Goal: Task Accomplishment & Management: Manage account settings

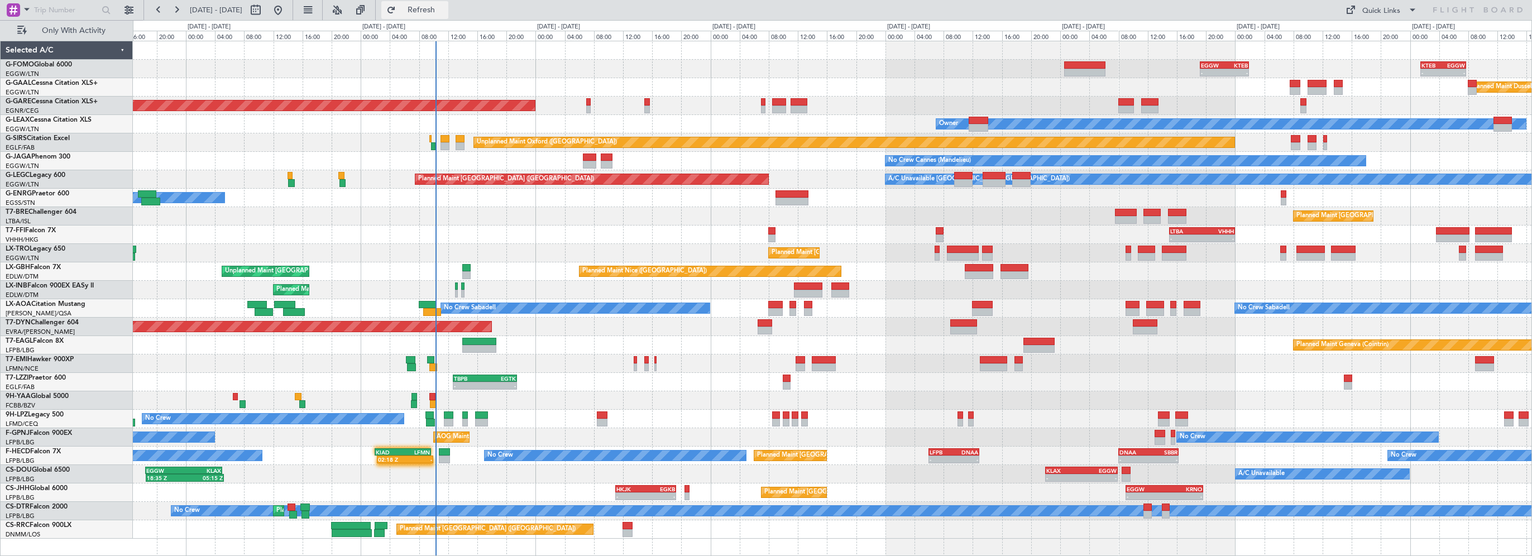
click at [442, 14] on button "Refresh" at bounding box center [414, 10] width 67 height 18
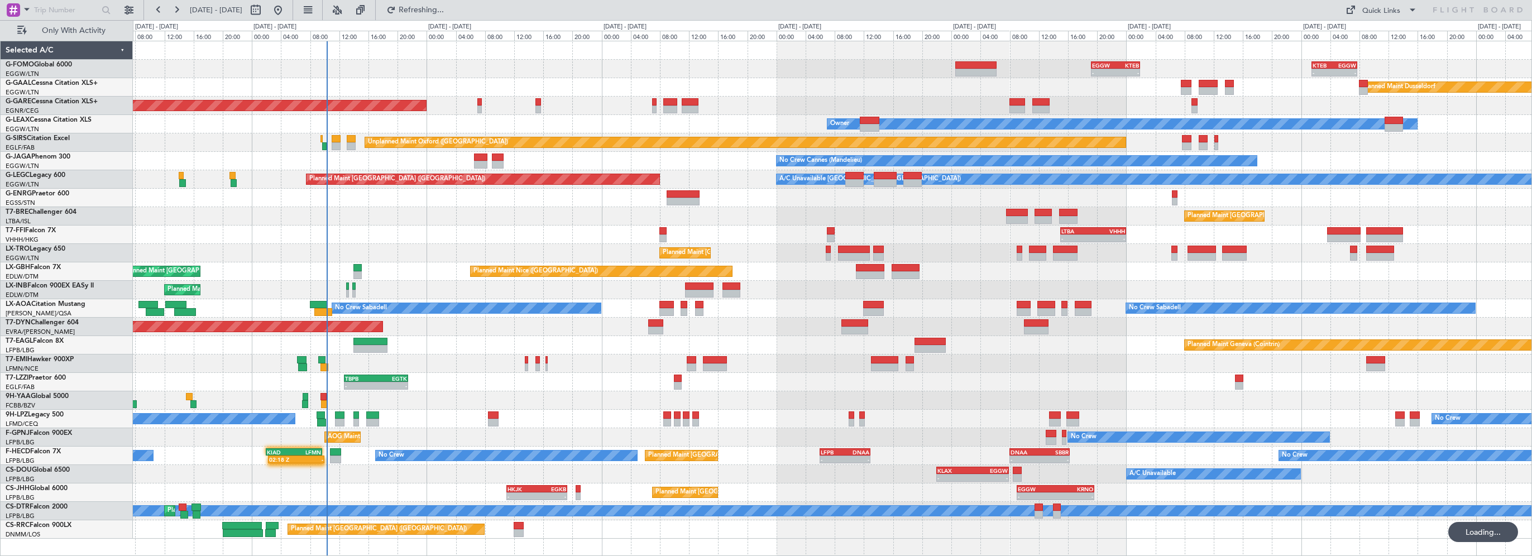
click at [431, 224] on div "Planned Maint [GEOGRAPHIC_DATA] ([GEOGRAPHIC_DATA])" at bounding box center [832, 216] width 1399 height 18
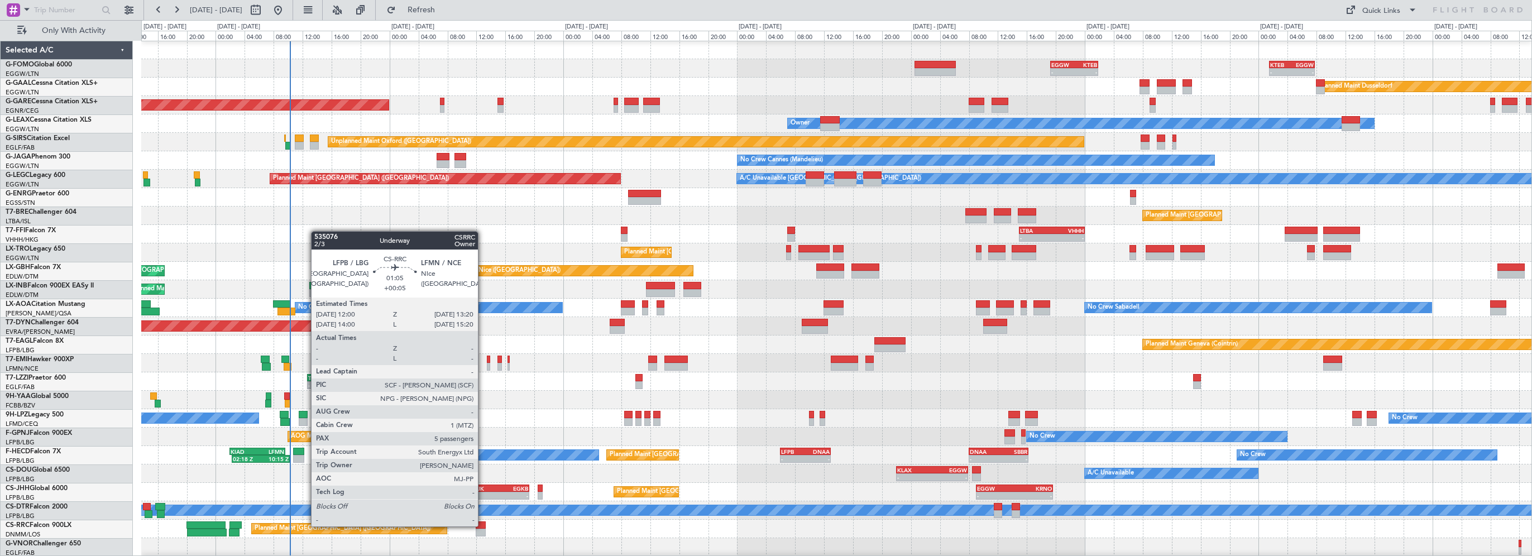
click at [483, 525] on div at bounding box center [481, 526] width 10 height 8
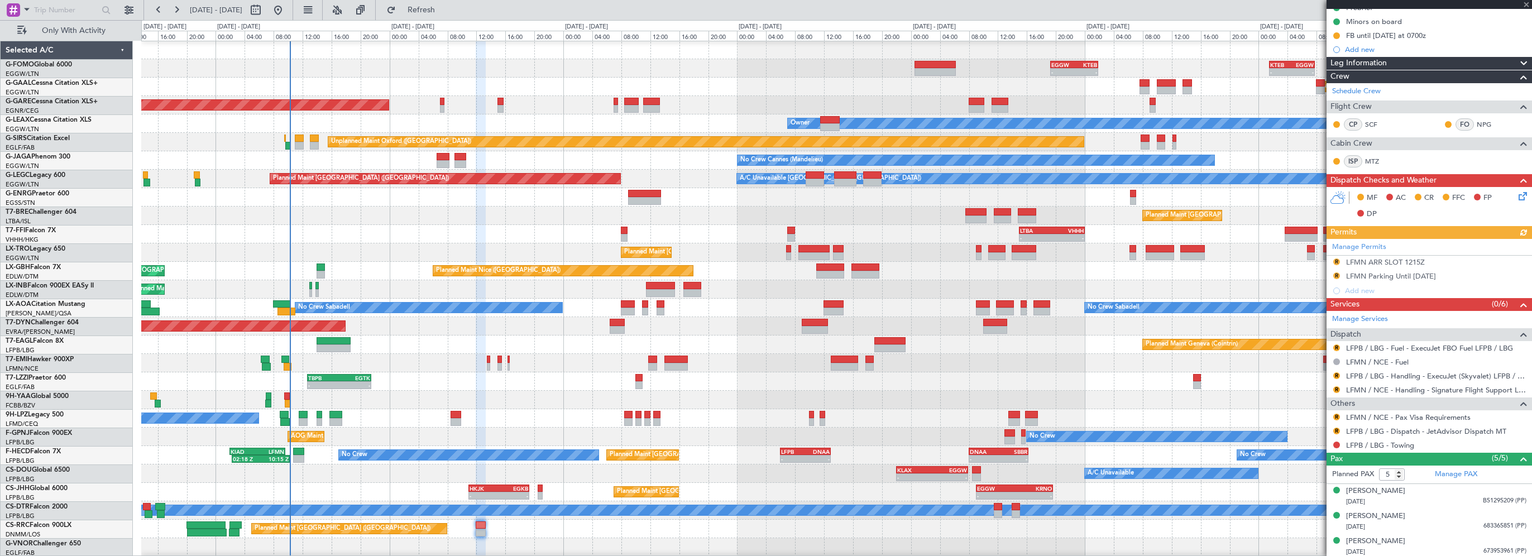
scroll to position [201, 0]
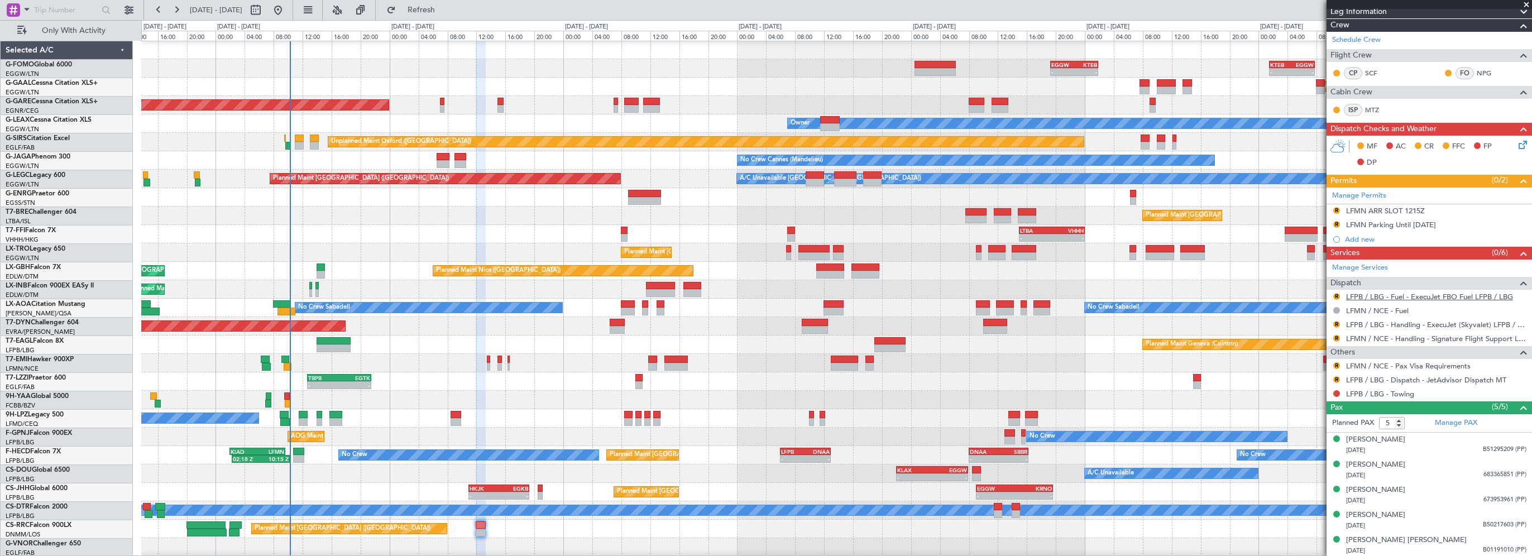
click at [1389, 298] on link "LFPB / LBG - Fuel - ExecuJet FBO Fuel LFPB / LBG" at bounding box center [1429, 296] width 167 height 9
click at [1391, 294] on link "LFPB / LBG - Fuel - ExecuJet FBO Fuel LFPB / LBG" at bounding box center [1429, 296] width 167 height 9
click at [1334, 295] on button "R" at bounding box center [1336, 296] width 7 height 7
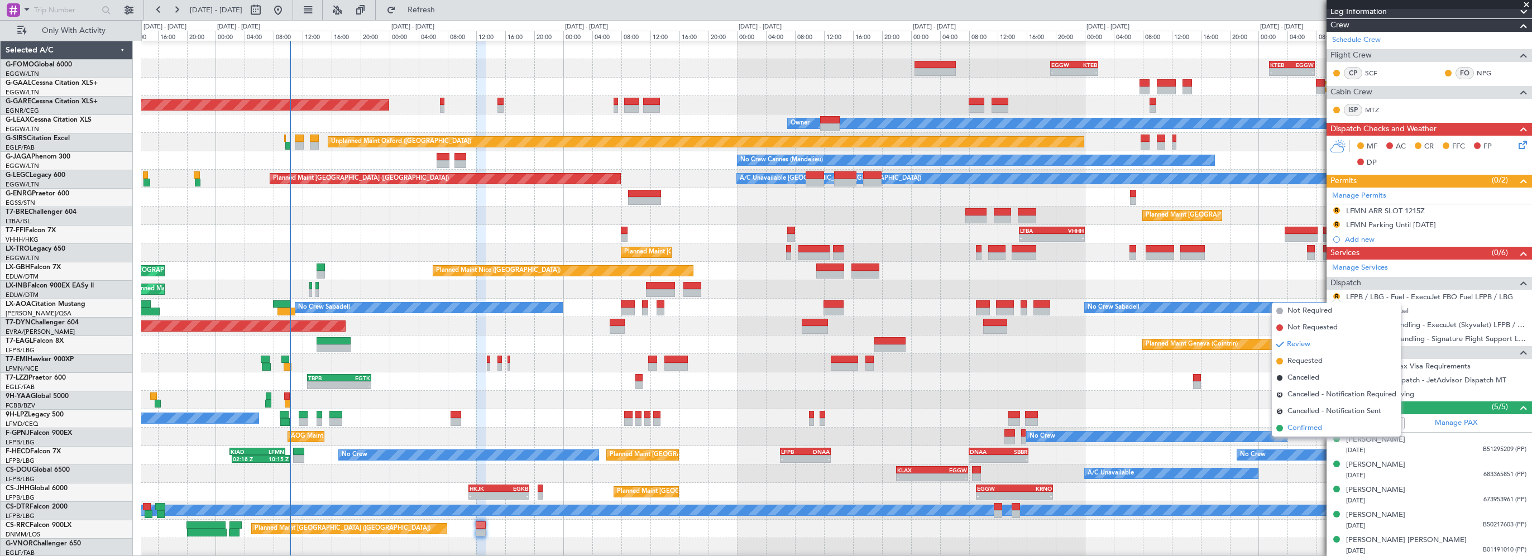
click at [1294, 429] on span "Confirmed" at bounding box center [1305, 428] width 35 height 11
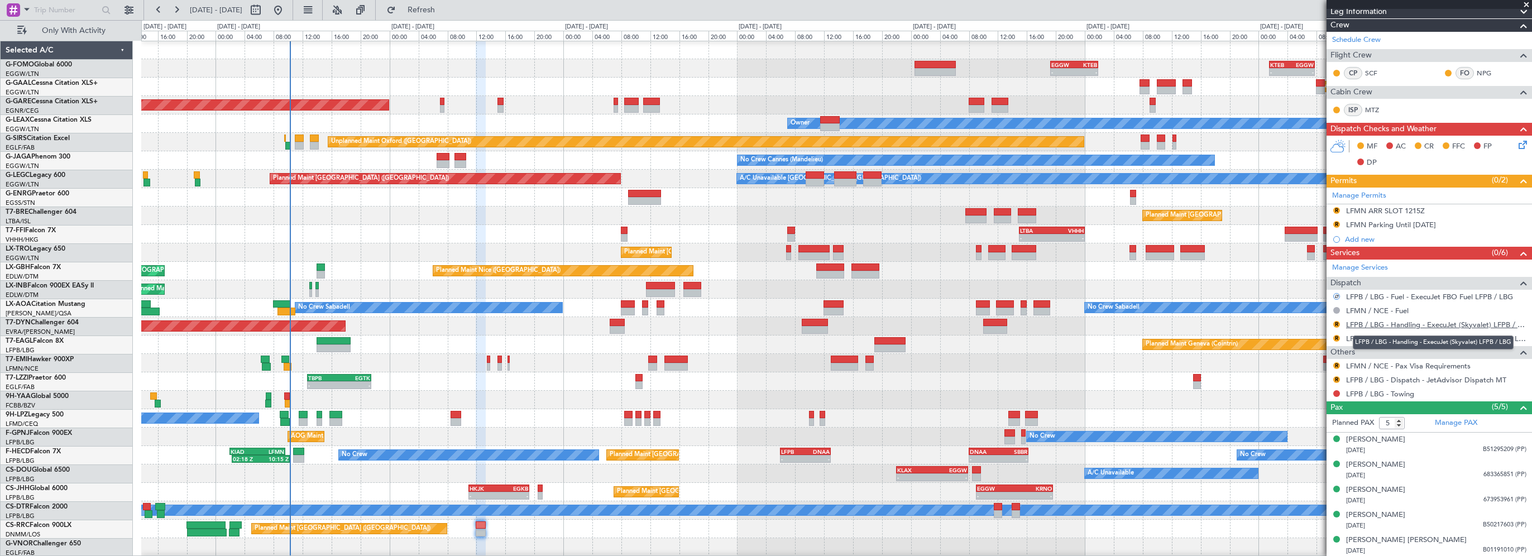
click at [1434, 324] on link "LFPB / LBG - Handling - ExecuJet (Skyvalet) LFPB / LBG" at bounding box center [1436, 324] width 180 height 9
click at [1338, 377] on button "R" at bounding box center [1336, 379] width 7 height 7
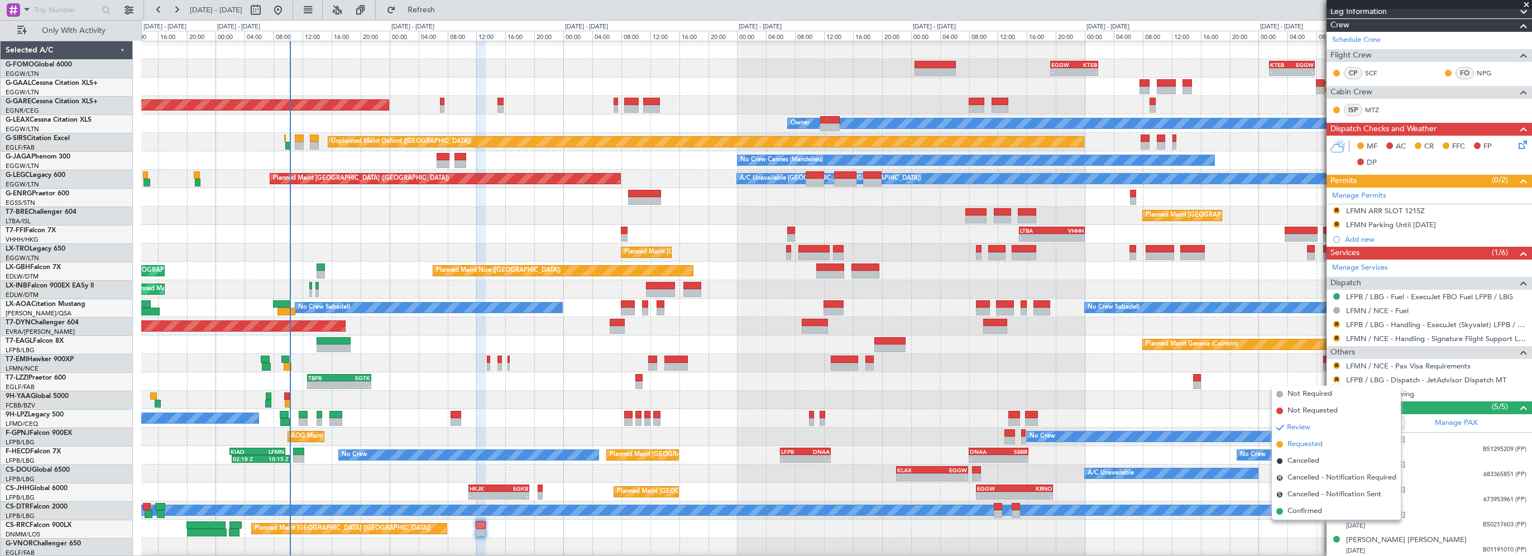
click at [1313, 443] on span "Requested" at bounding box center [1305, 444] width 35 height 11
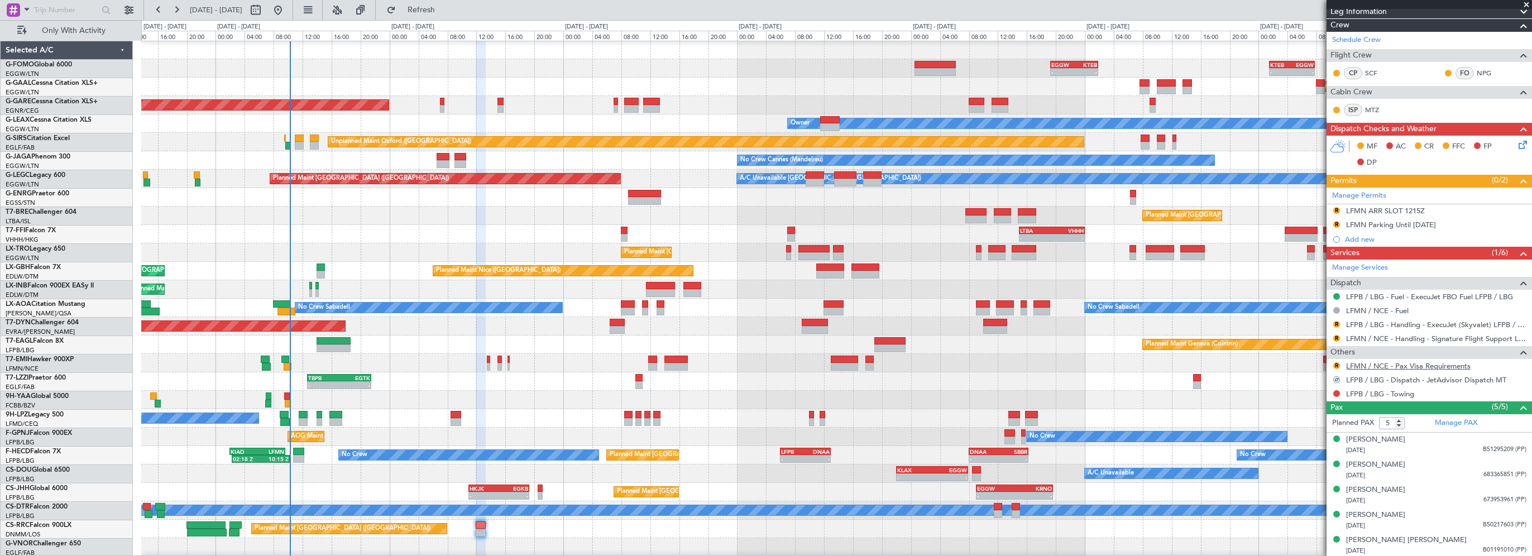
click at [1385, 368] on link "LFMN / NCE - Pax Visa Requirements" at bounding box center [1408, 365] width 125 height 9
click at [1433, 336] on div "LFPB / LBG - Handling - ExecuJet (Skyvalet) LFPB / LBG" at bounding box center [1433, 336] width 0 height 0
click at [1367, 337] on link "LFMN / NCE - Handling - Signature Flight Support LFMN / NCE" at bounding box center [1436, 338] width 180 height 9
click at [445, 11] on span "Refresh" at bounding box center [421, 10] width 47 height 8
click at [1336, 336] on div "Manage Services Dispatch LFPB / LBG - Fuel - ExecuJet FBO Fuel LFPB / LBG LFMN …" at bounding box center [1429, 330] width 205 height 141
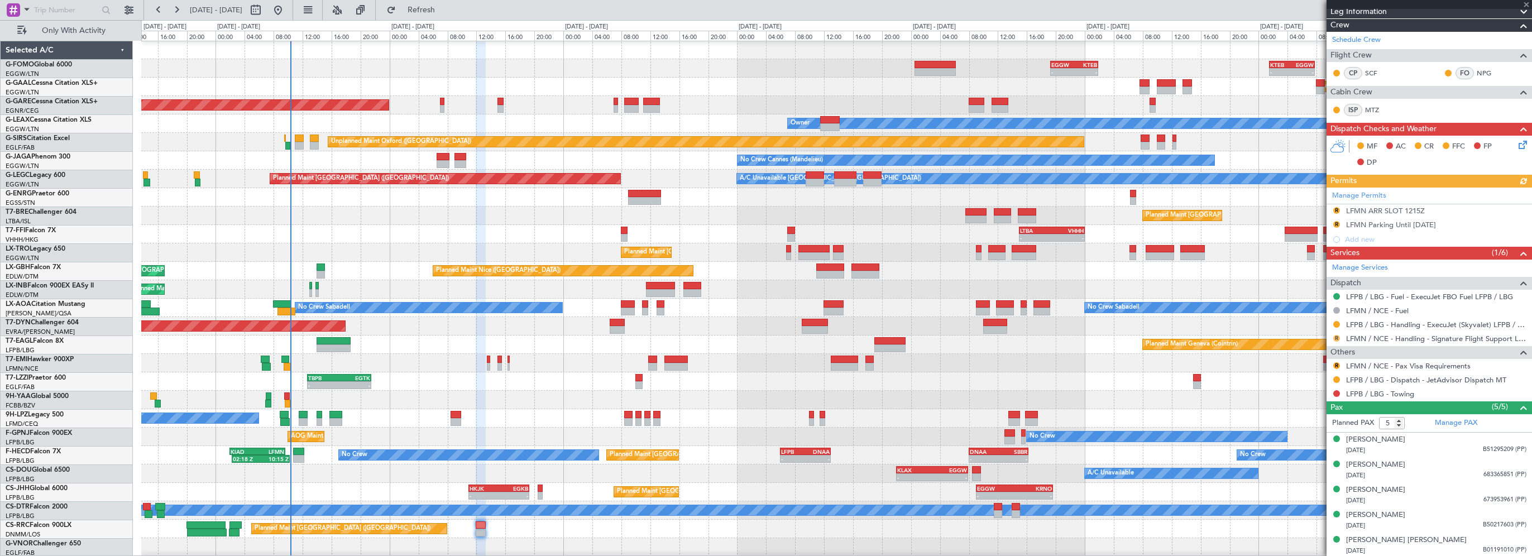
click at [1335, 336] on button "R" at bounding box center [1336, 338] width 7 height 7
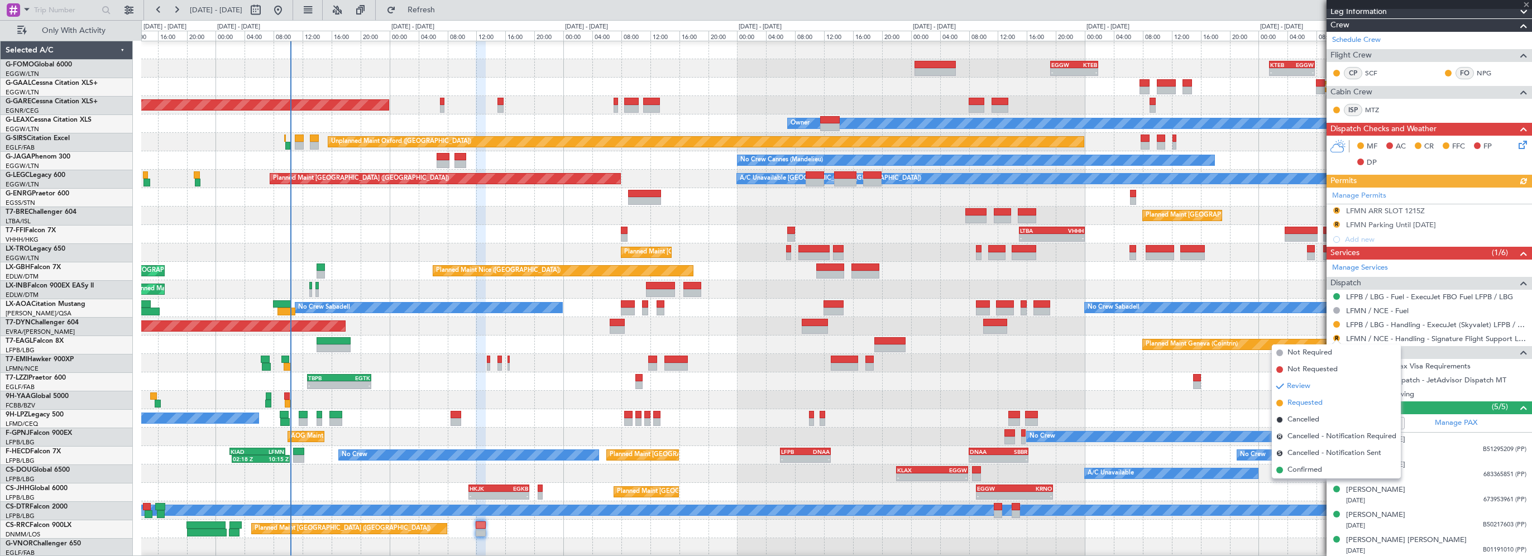
click at [1304, 402] on span "Requested" at bounding box center [1305, 403] width 35 height 11
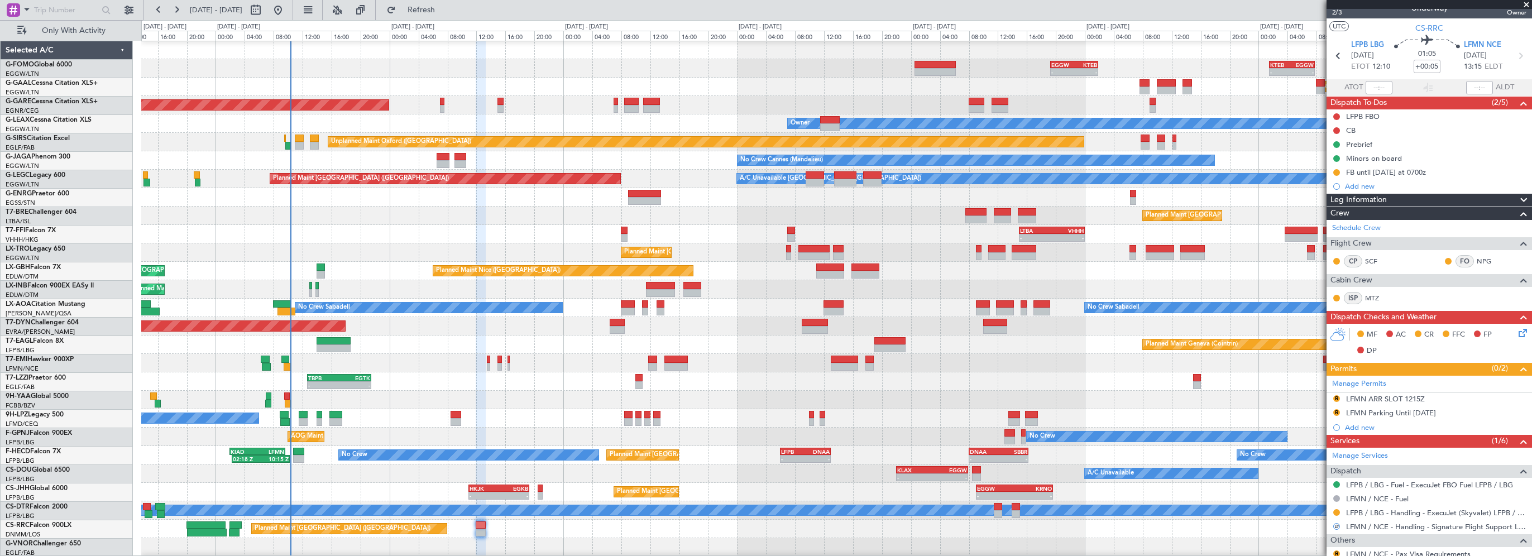
scroll to position [0, 0]
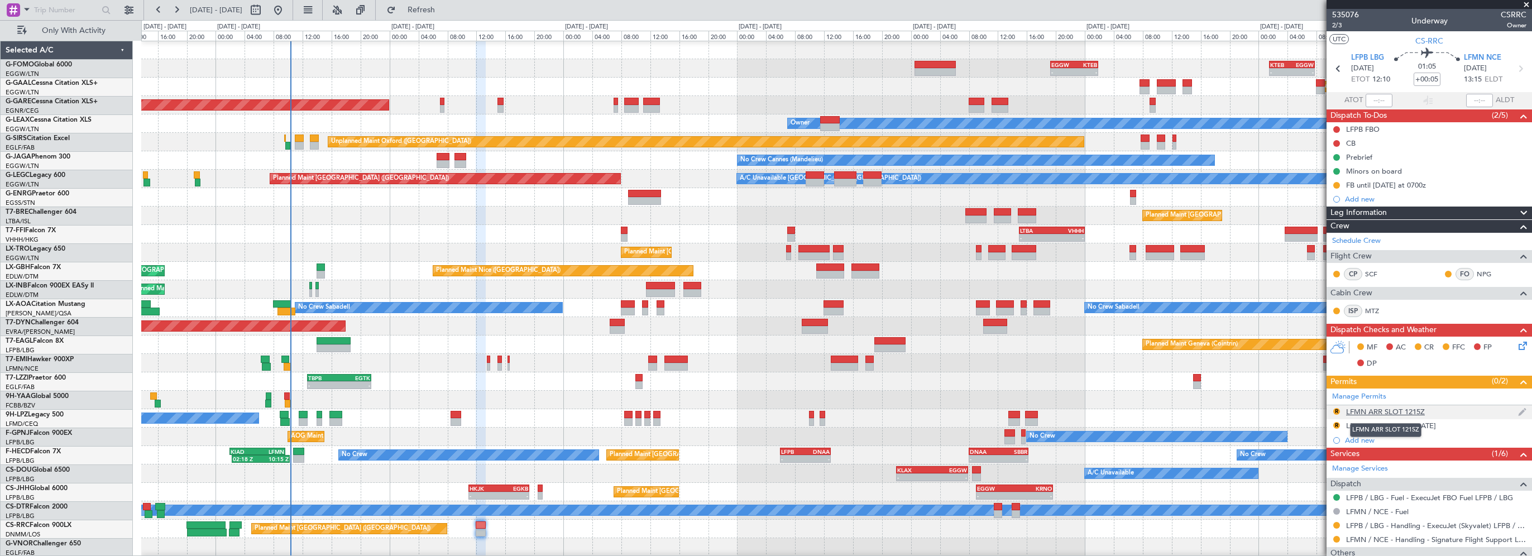
click at [1399, 409] on div "LFMN ARR SLOT 1215Z" at bounding box center [1385, 411] width 79 height 9
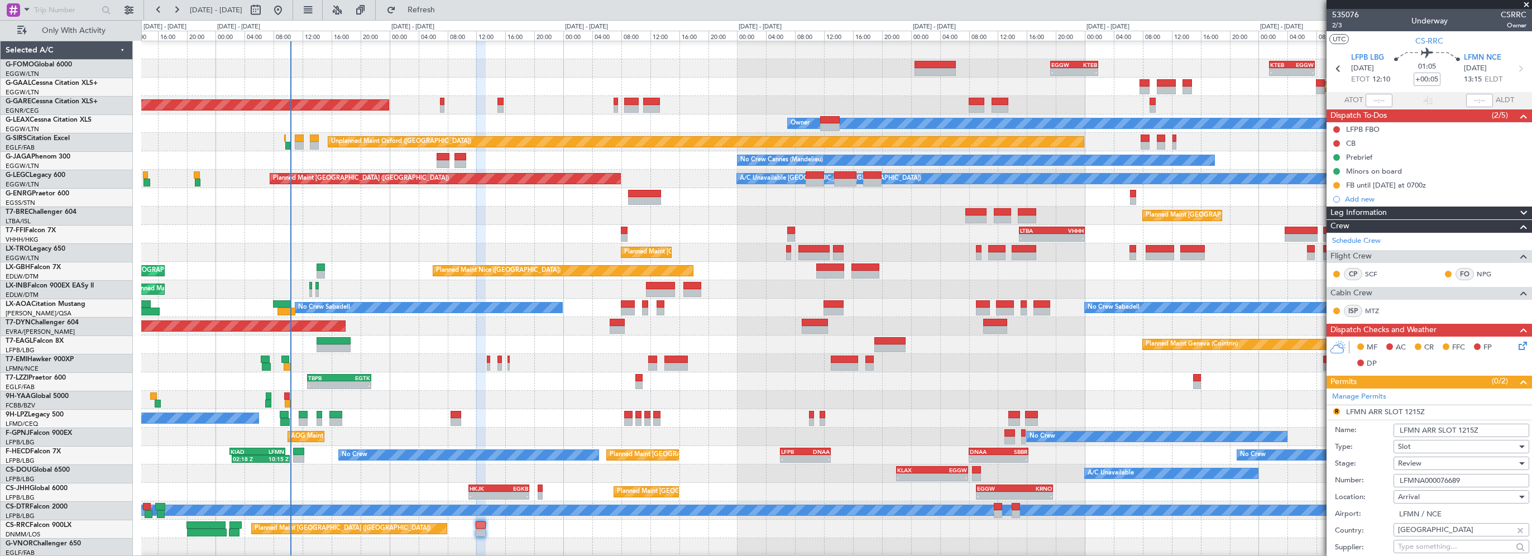
click at [1464, 429] on input "LFMN ARR SLOT 1215Z" at bounding box center [1462, 430] width 136 height 13
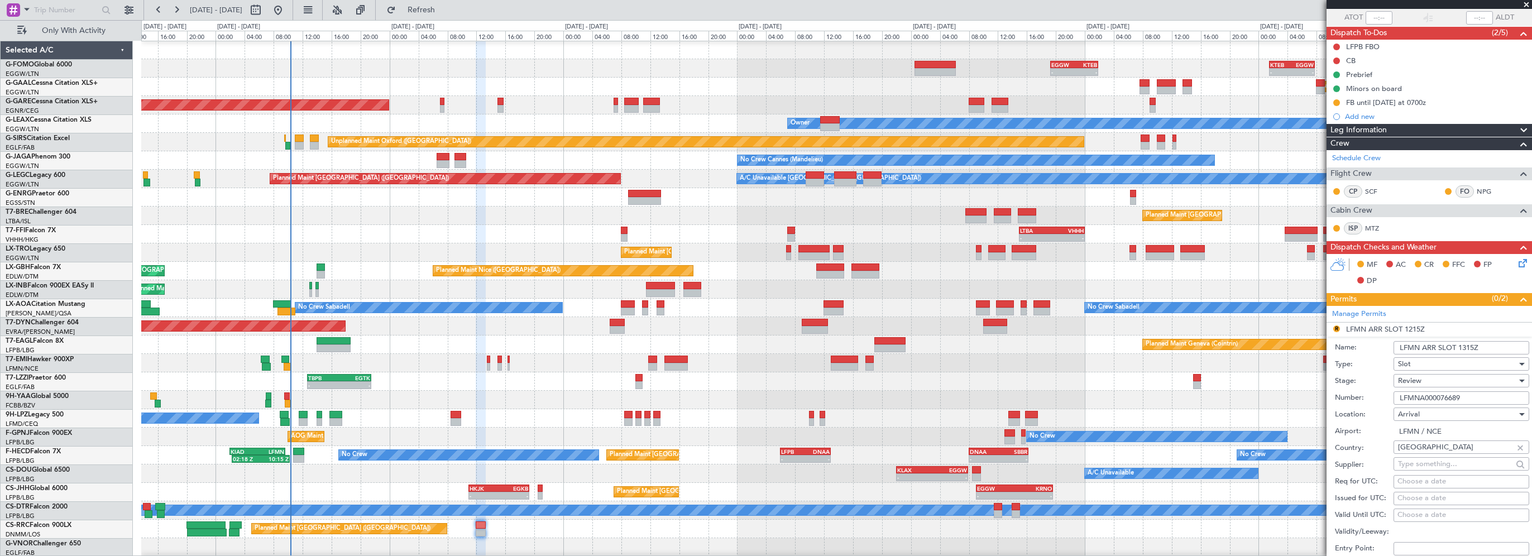
scroll to position [112, 0]
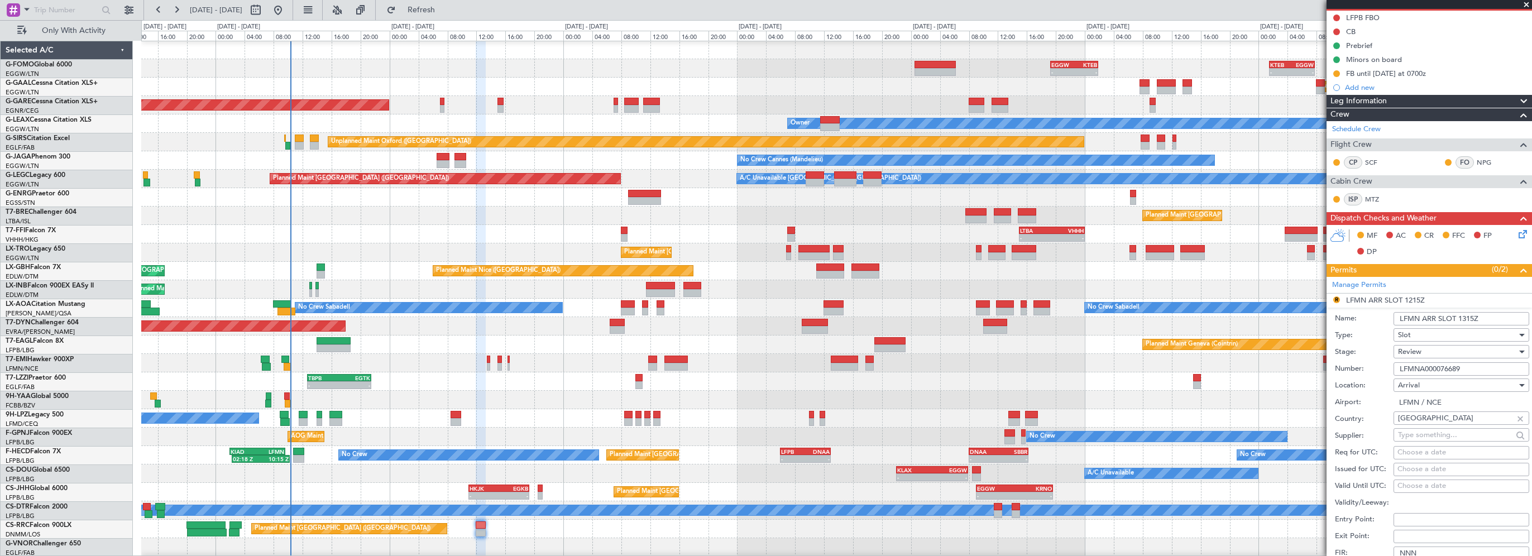
type input "LFMN ARR SLOT 1315Z"
click at [1426, 352] on div "Review" at bounding box center [1457, 351] width 119 height 17
drag, startPoint x: 1421, startPoint y: 425, endPoint x: 1427, endPoint y: 417, distance: 10.3
click at [1421, 425] on span "Requested" at bounding box center [1457, 423] width 117 height 17
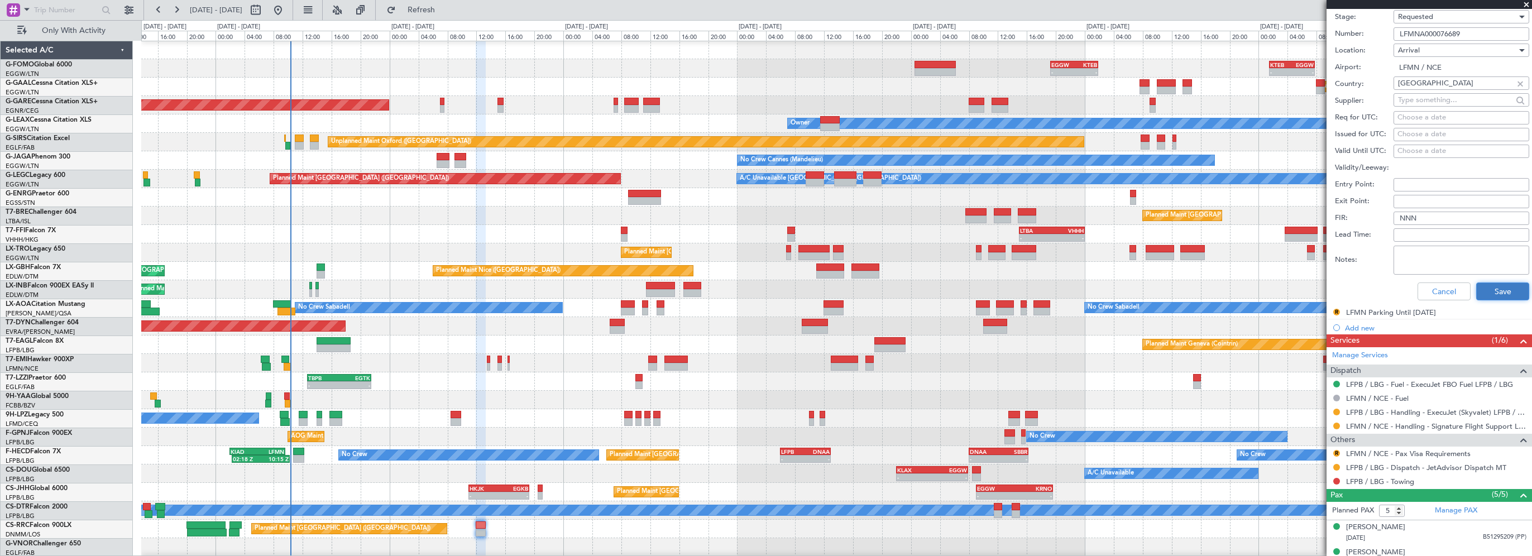
click at [1486, 286] on button "Save" at bounding box center [1502, 292] width 53 height 18
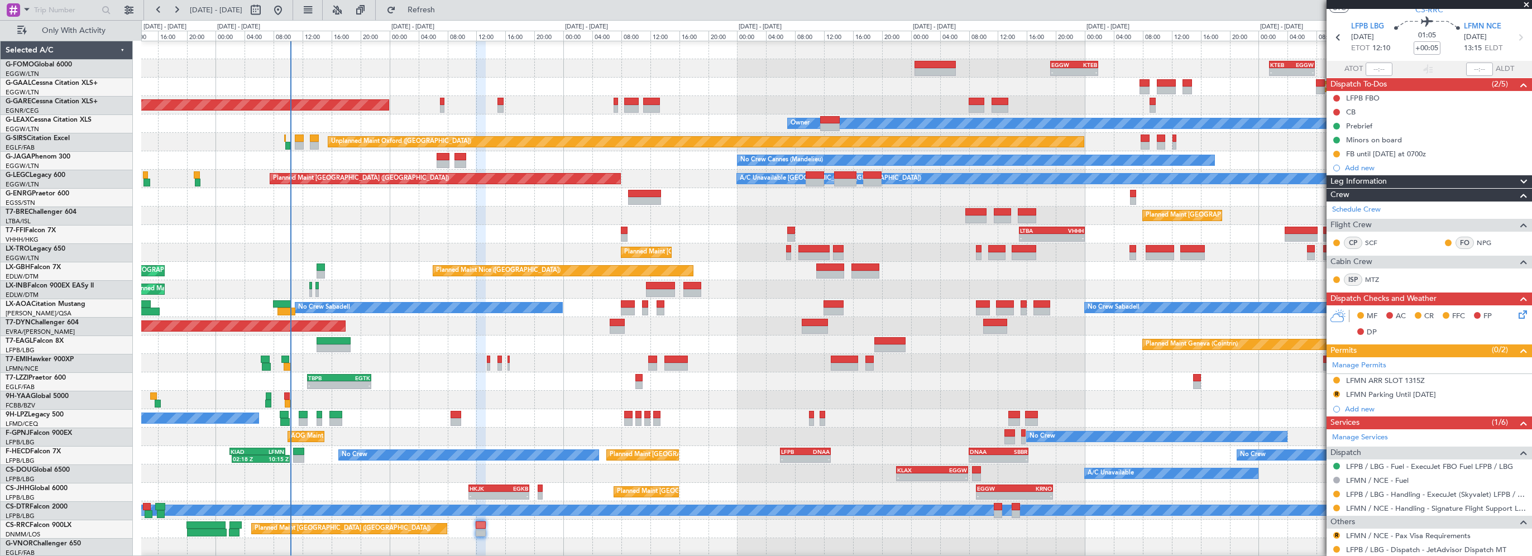
scroll to position [0, 0]
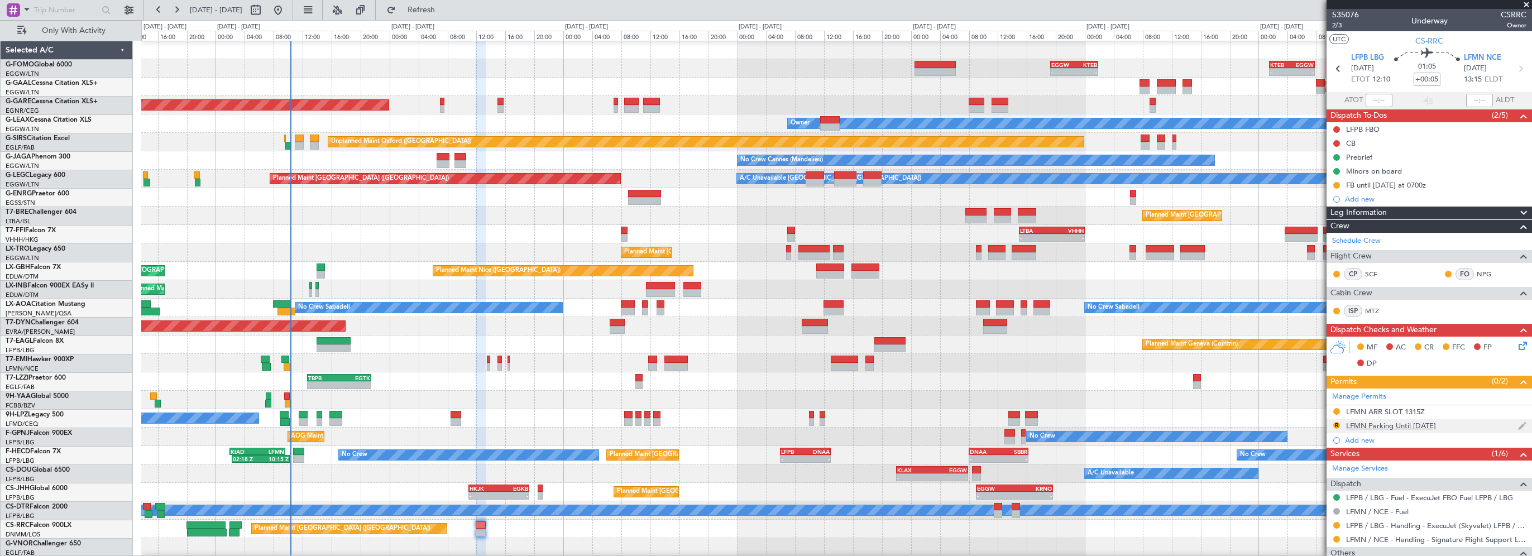
click at [1338, 421] on div "R" at bounding box center [1336, 425] width 9 height 9
click at [1336, 424] on button "R" at bounding box center [1336, 425] width 7 height 7
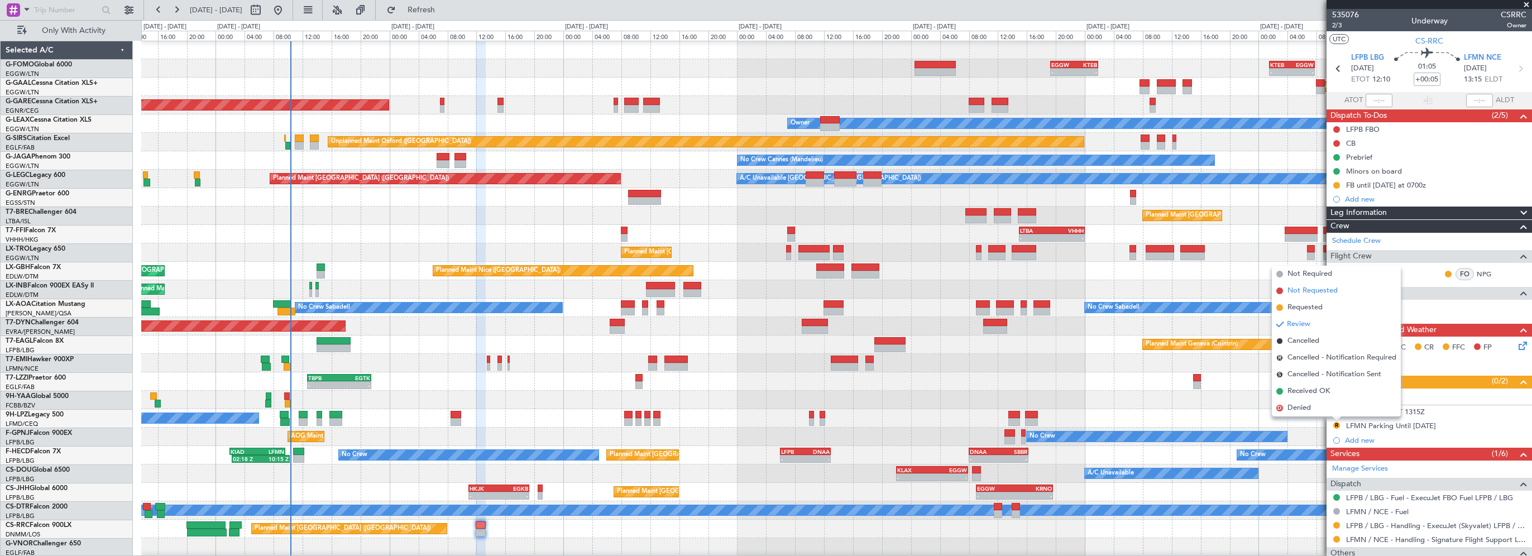
click at [1319, 297] on li "Not Requested" at bounding box center [1336, 291] width 129 height 17
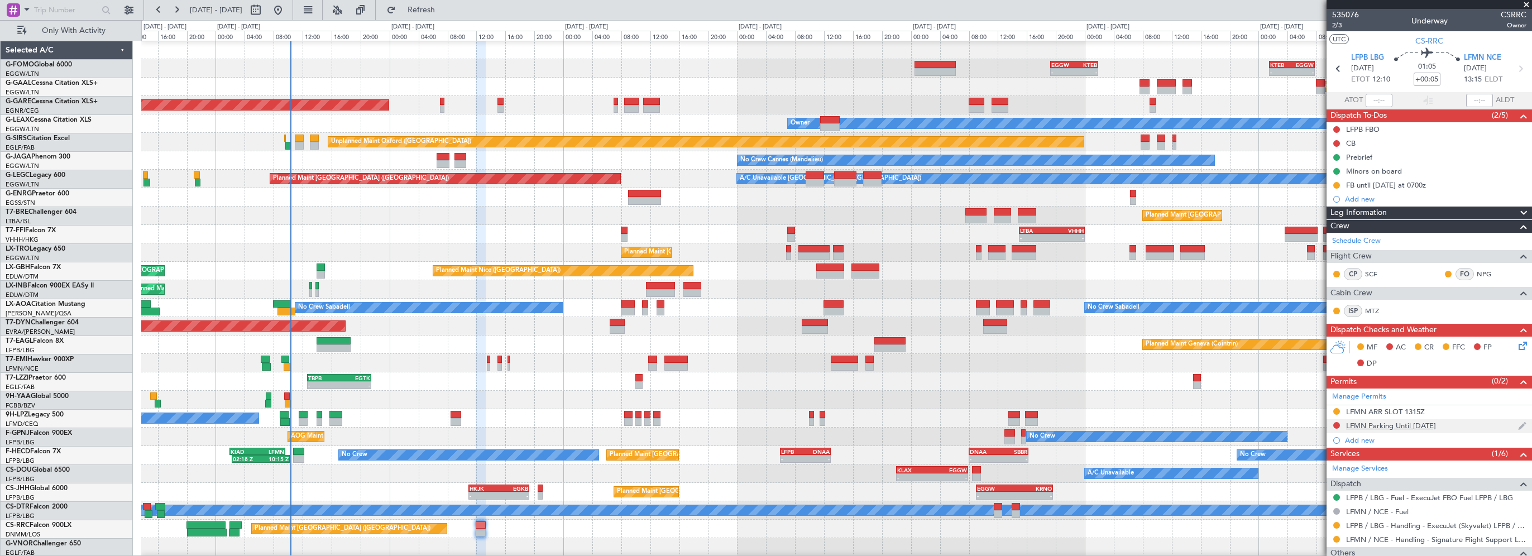
click at [1340, 422] on div at bounding box center [1336, 425] width 9 height 9
click at [1336, 422] on mat-tooltip-component "Requested" at bounding box center [1337, 429] width 50 height 30
click at [1338, 424] on button at bounding box center [1336, 425] width 7 height 7
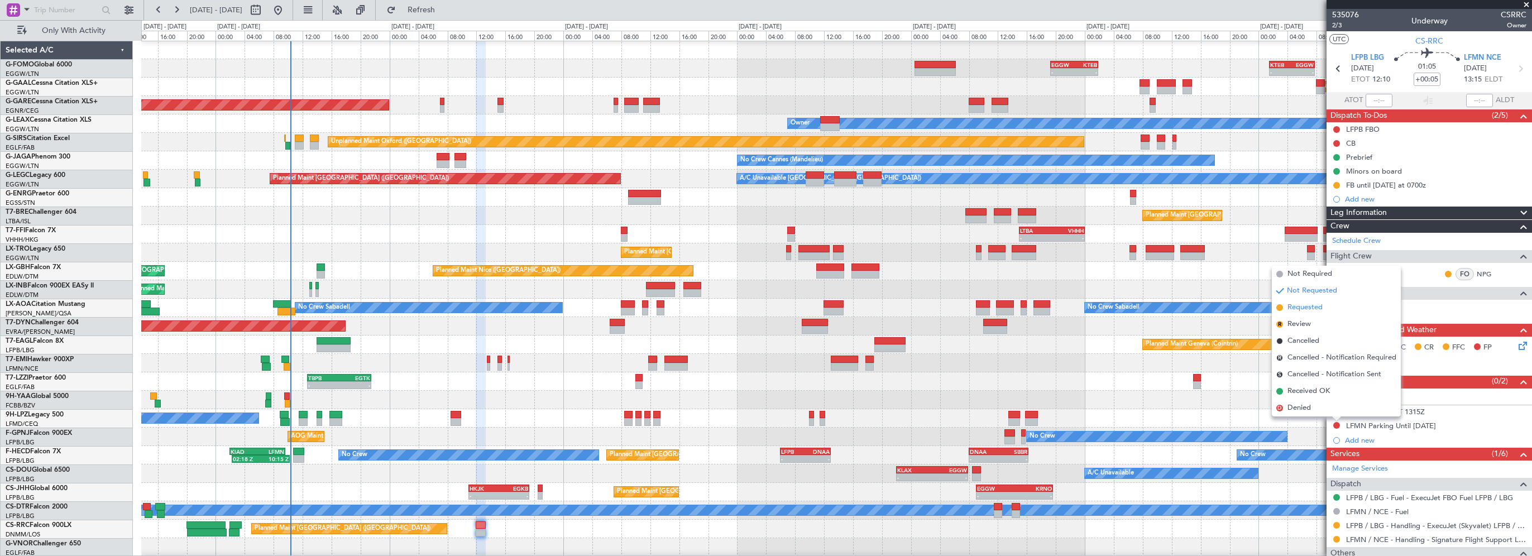
click at [1318, 307] on span "Requested" at bounding box center [1305, 307] width 35 height 11
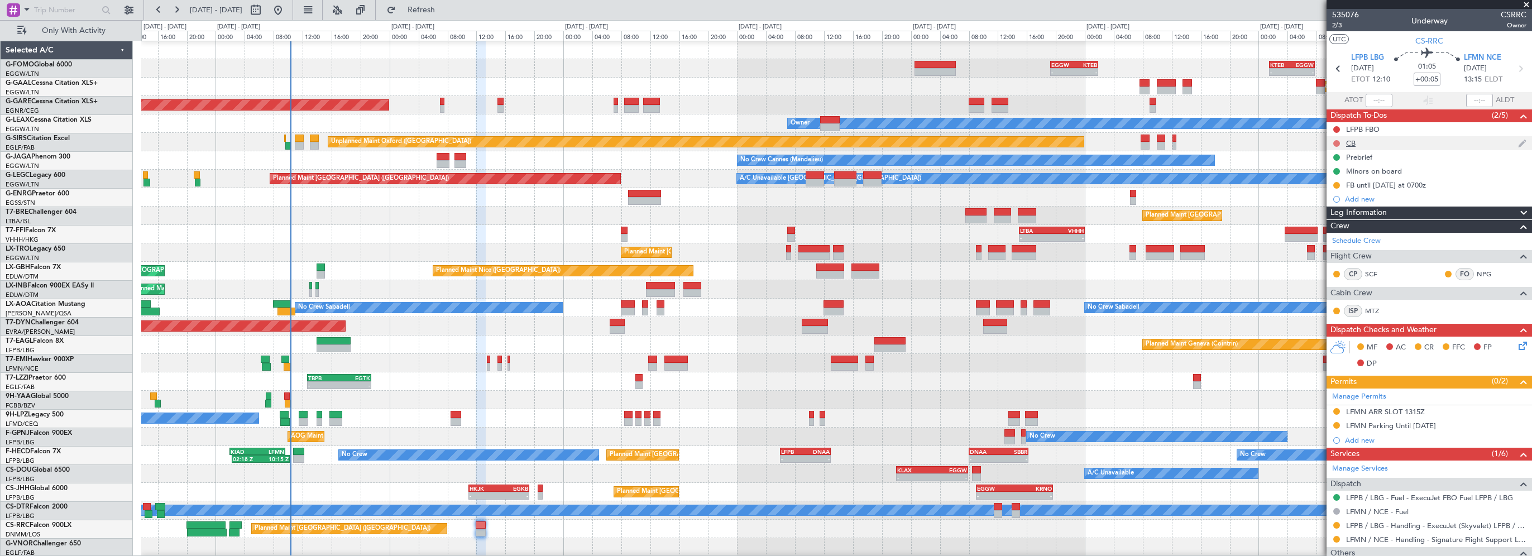
click at [1336, 140] on button at bounding box center [1336, 143] width 7 height 7
click at [1327, 191] on span "Completed" at bounding box center [1341, 192] width 37 height 11
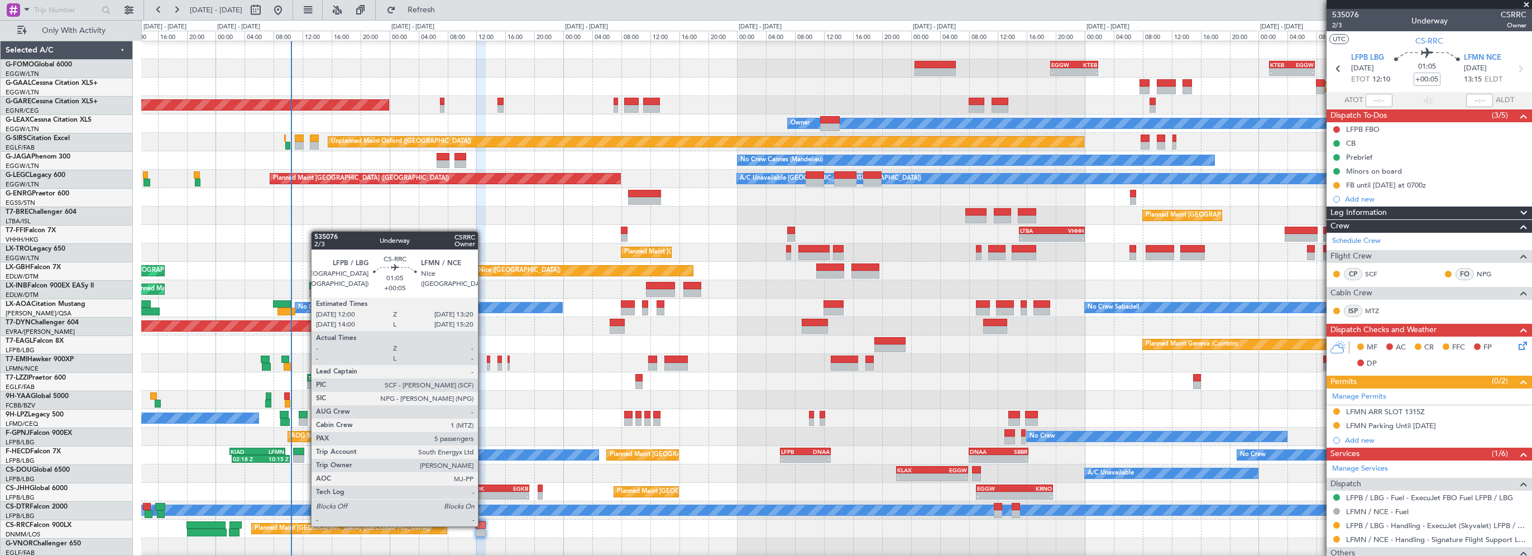
click at [483, 525] on div at bounding box center [481, 526] width 10 height 8
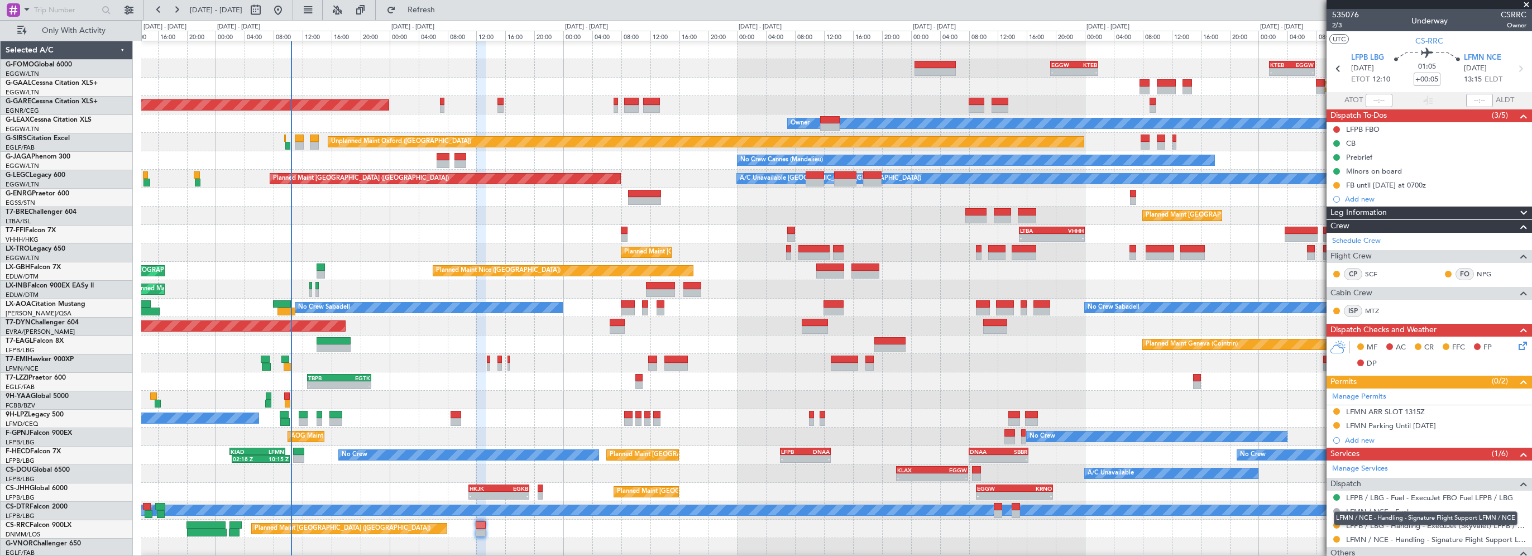
click at [1335, 523] on div "LFMN / NCE - Handling - Signature Flight Support LFMN / NCE" at bounding box center [1426, 518] width 184 height 14
click at [1336, 523] on button at bounding box center [1336, 525] width 7 height 7
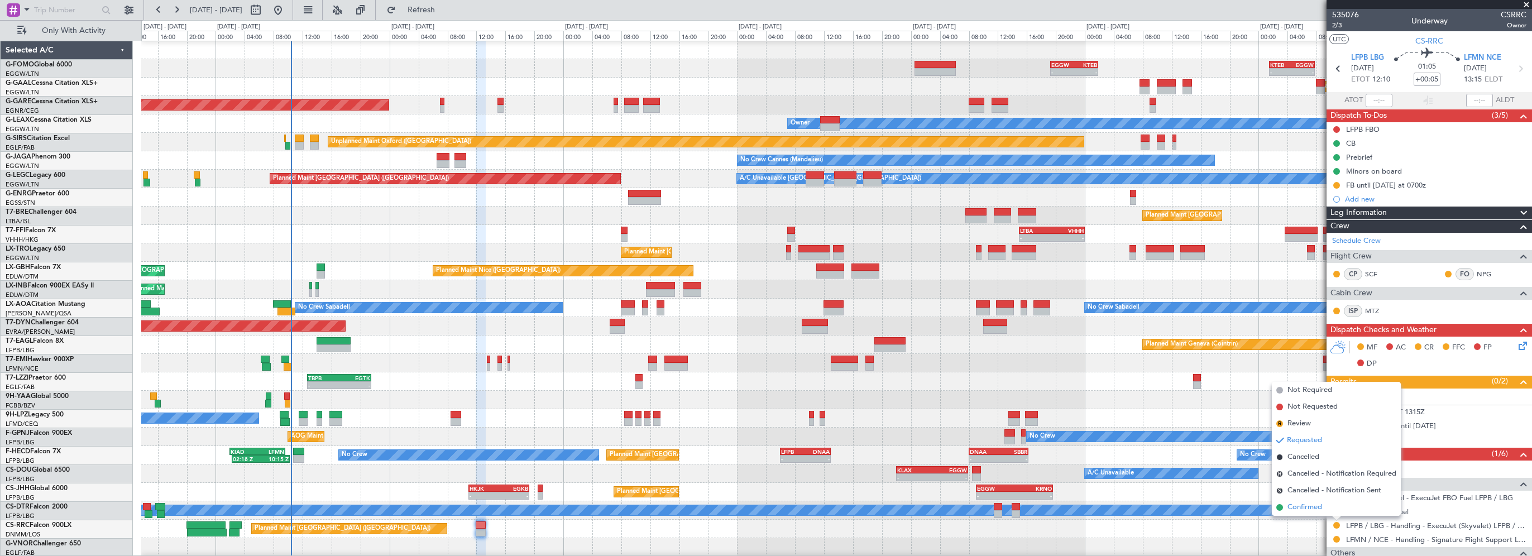
click at [1313, 507] on span "Confirmed" at bounding box center [1305, 507] width 35 height 11
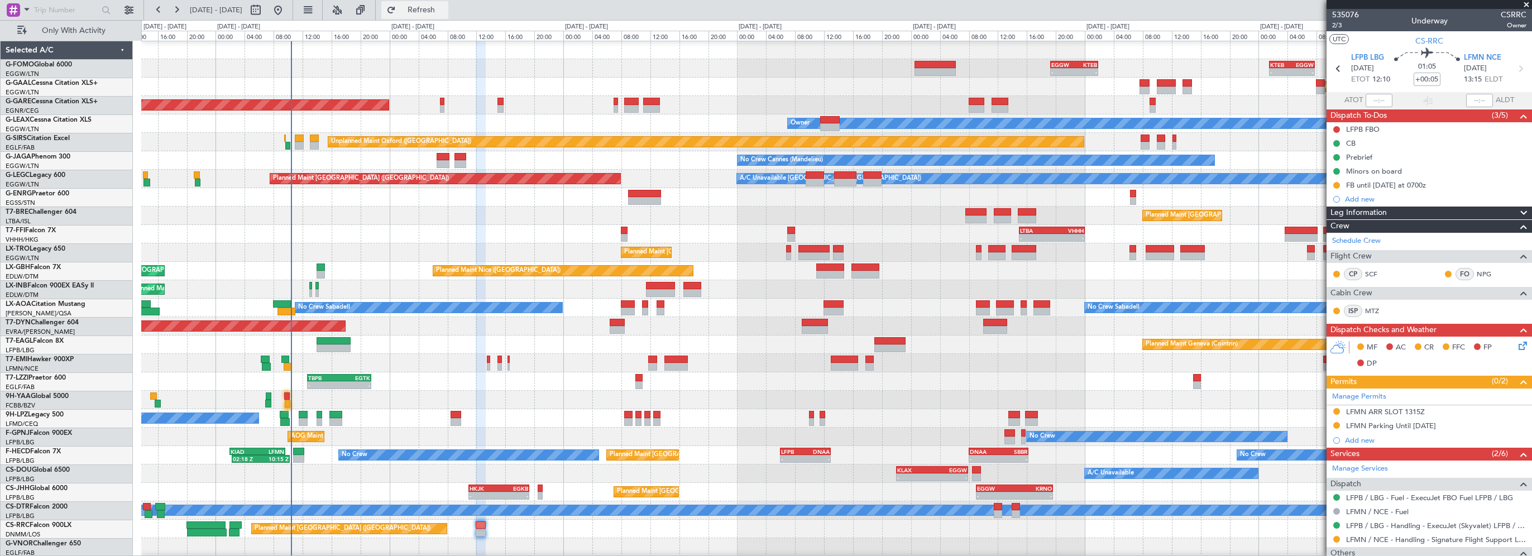
click at [442, 8] on span "Refresh" at bounding box center [421, 10] width 47 height 8
click at [422, 362] on div at bounding box center [836, 363] width 1390 height 18
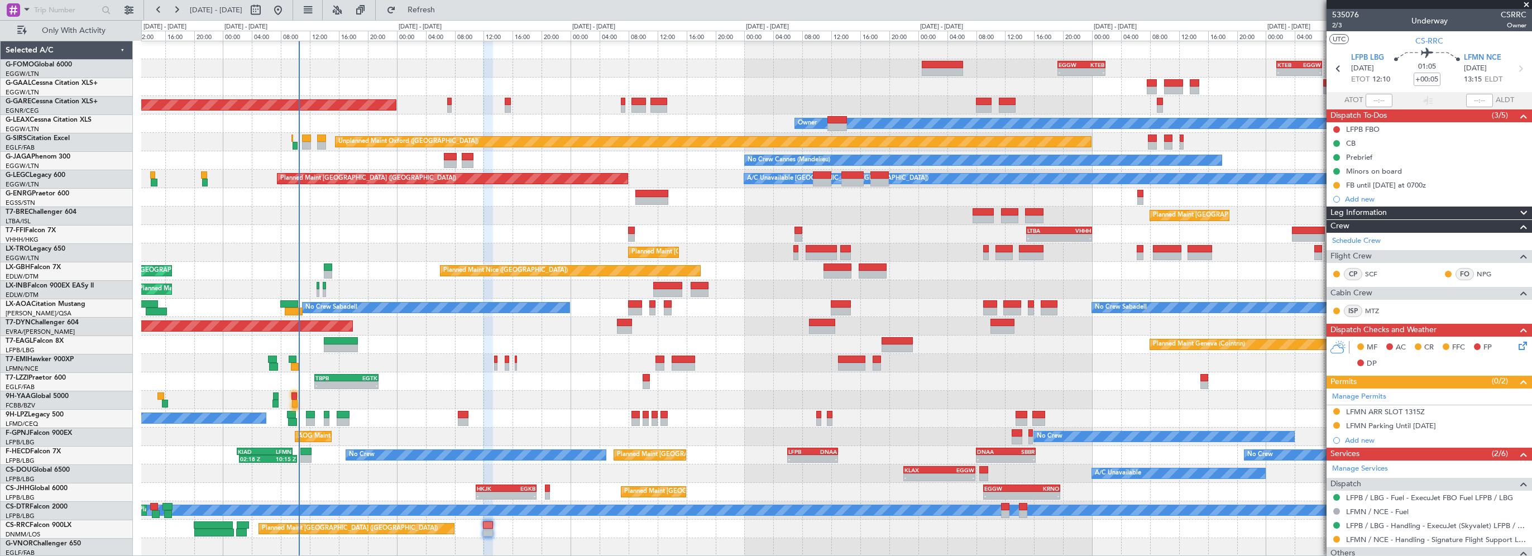
click at [1351, 211] on span "Leg Information" at bounding box center [1359, 213] width 56 height 13
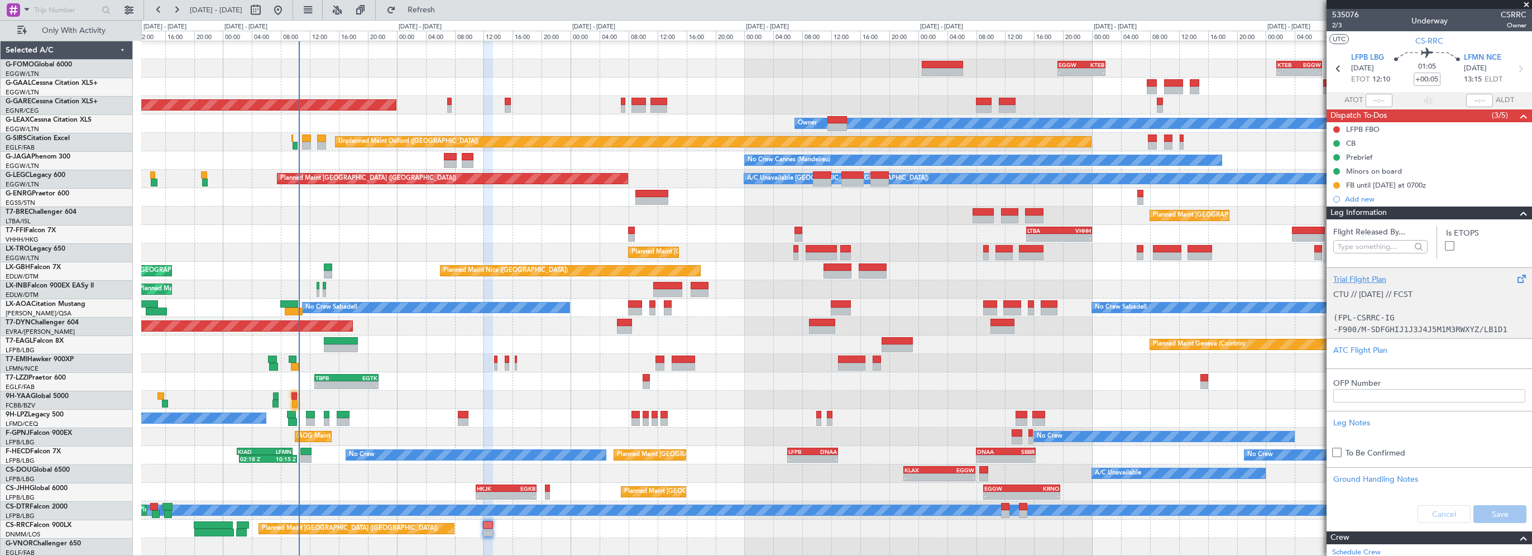
click at [1351, 278] on div "Trial Flight Plan" at bounding box center [1429, 280] width 192 height 12
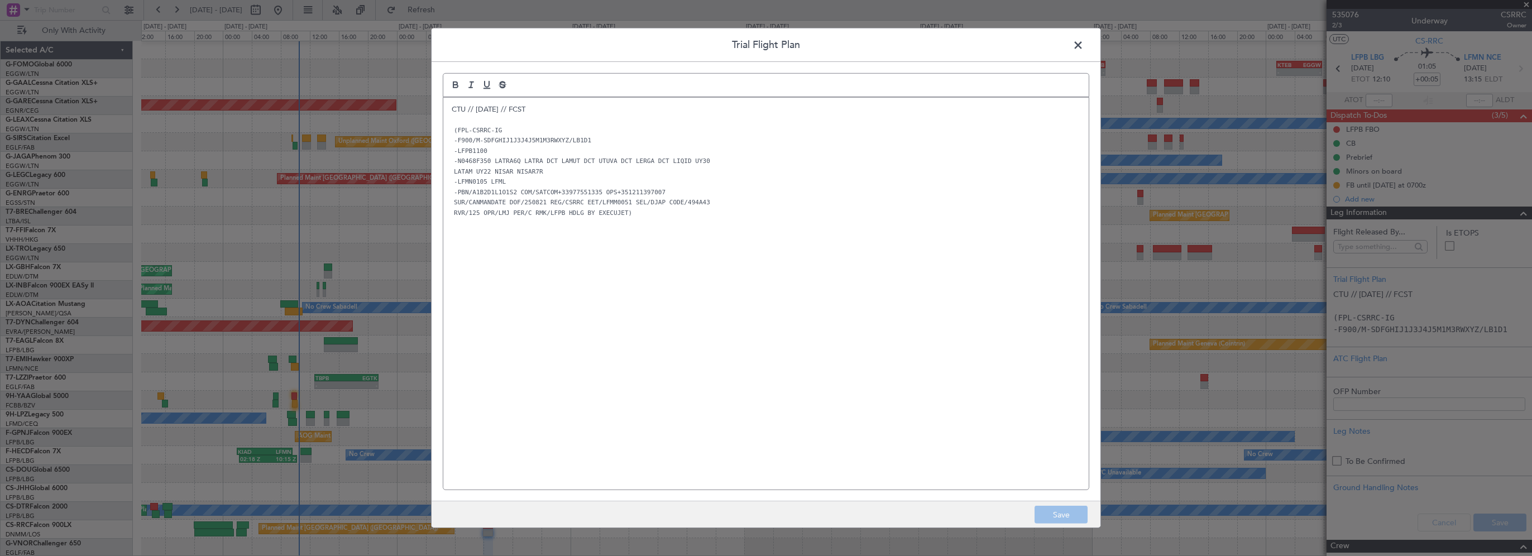
drag, startPoint x: 719, startPoint y: 247, endPoint x: 624, endPoint y: 217, distance: 99.8
click at [718, 247] on div "CTU // [DATE] // FCST (FPL-CSRRC-IG -F900/M-SDFGHIJ1J3J4J5M1M3RWXYZ/LB1D1 -LFPB…" at bounding box center [765, 294] width 645 height 392
click at [653, 214] on p "RVR/125 OPR/LMJ PER/C RMK/LFPB HDLG BY EXECUJET)" at bounding box center [766, 212] width 629 height 10
click at [437, 115] on div "Trial Flight Plan CTU // [DATE] // FCST (FPL-CSRRC-IG -F900/M-SDFGHIJ1J3J4J5M1M…" at bounding box center [766, 278] width 670 height 500
click at [452, 111] on p "CTU // [DATE] // FCST" at bounding box center [766, 109] width 629 height 10
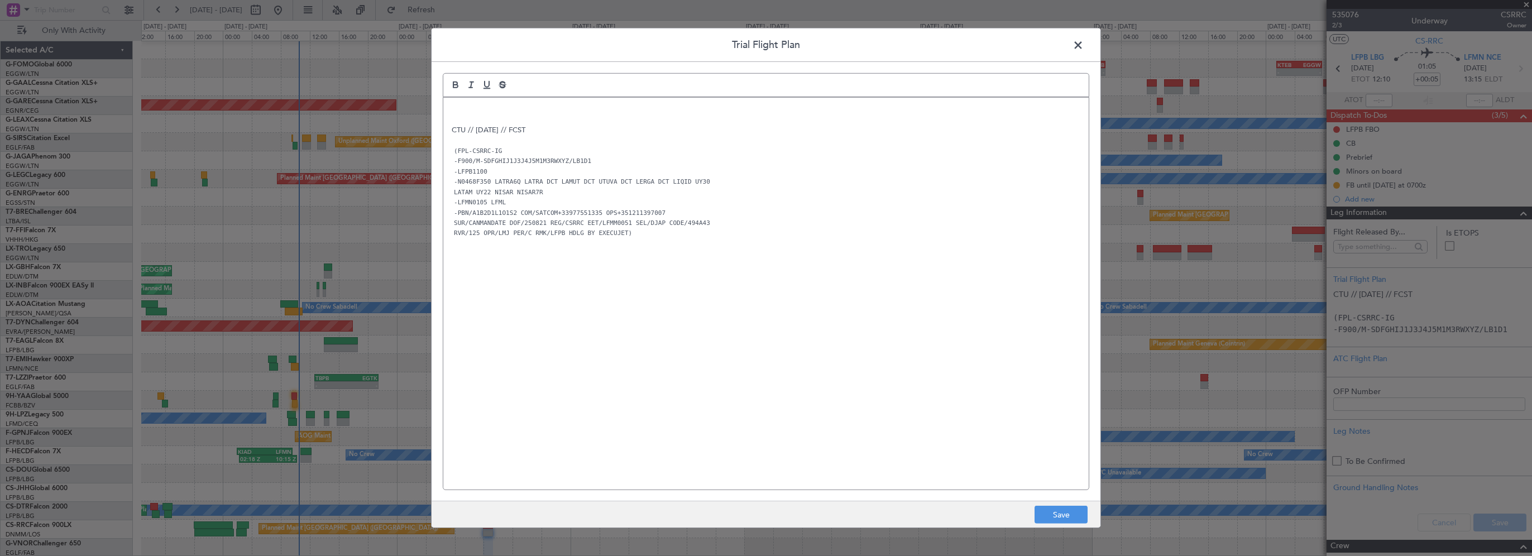
click at [466, 109] on p at bounding box center [766, 109] width 629 height 10
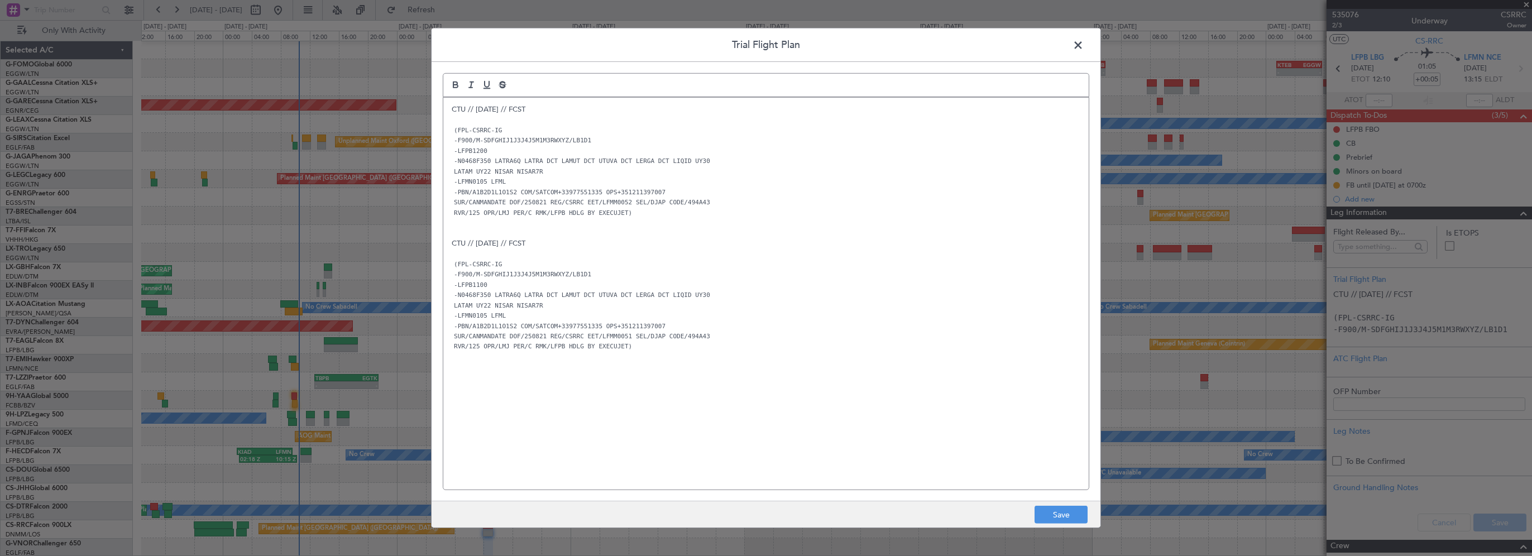
drag, startPoint x: 1065, startPoint y: 513, endPoint x: 1077, endPoint y: 515, distance: 11.9
click at [1067, 514] on button "Save" at bounding box center [1061, 515] width 53 height 18
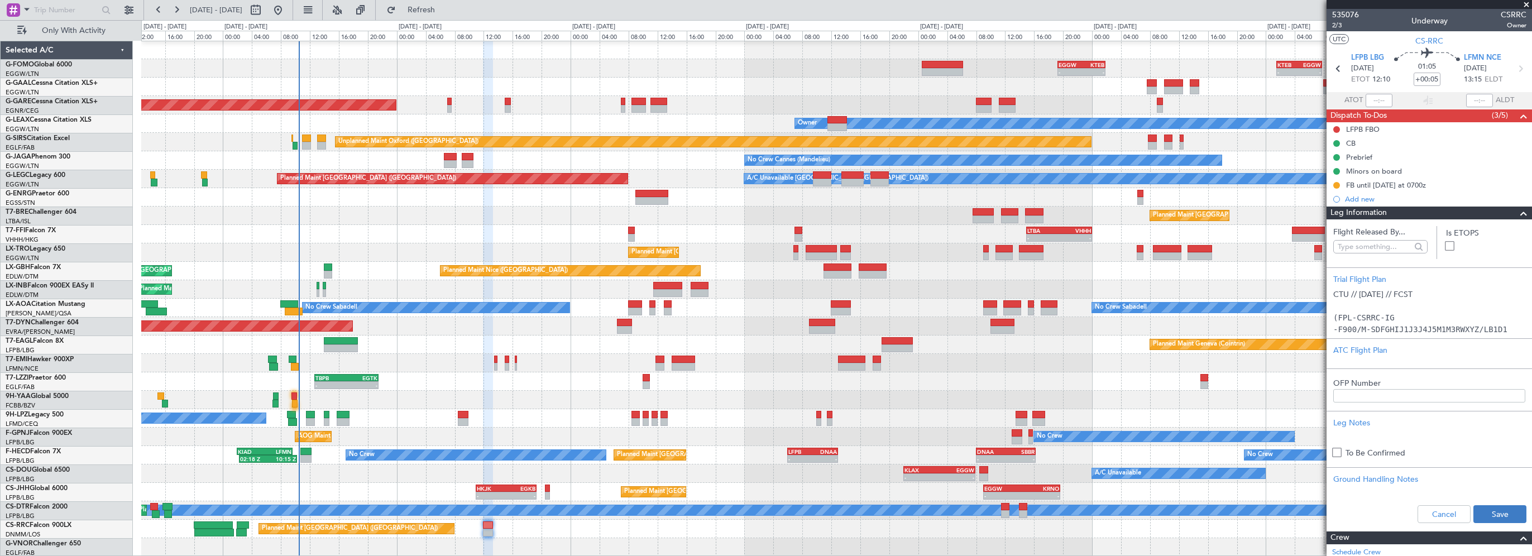
click at [1490, 516] on button "Save" at bounding box center [1500, 514] width 53 height 18
click at [1119, 377] on div "- - TBPB 12:40 Z EGTK 21:30 Z" at bounding box center [836, 381] width 1390 height 18
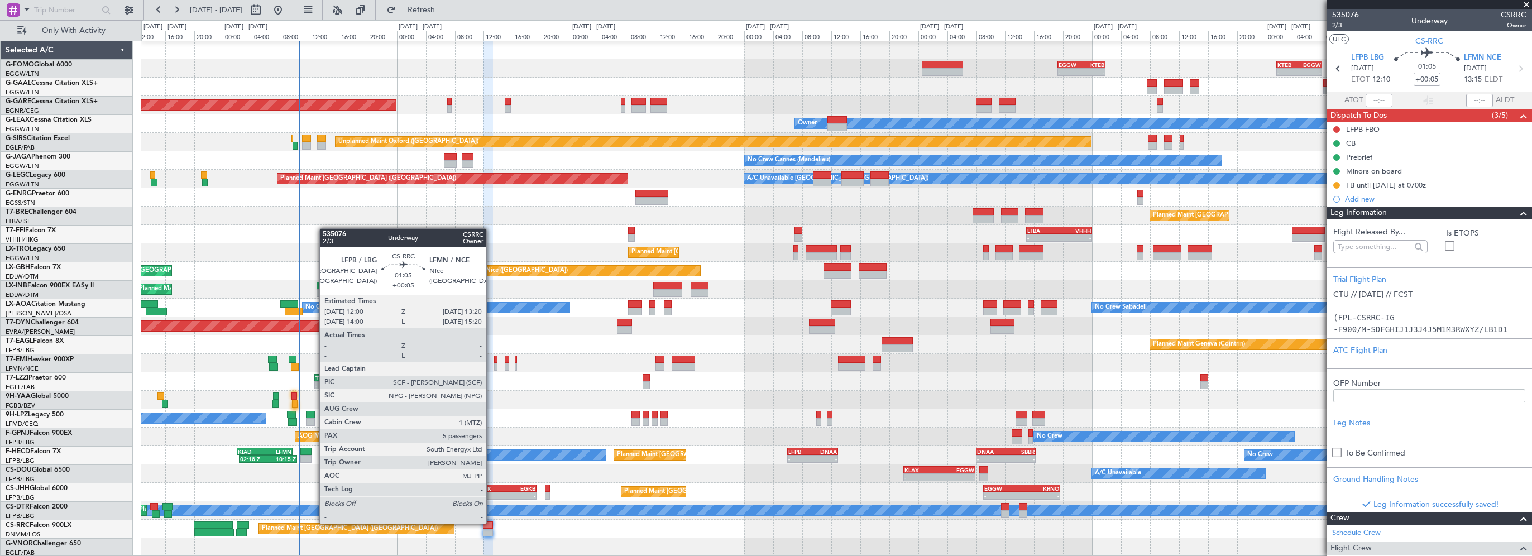
click at [491, 523] on div at bounding box center [488, 526] width 10 height 8
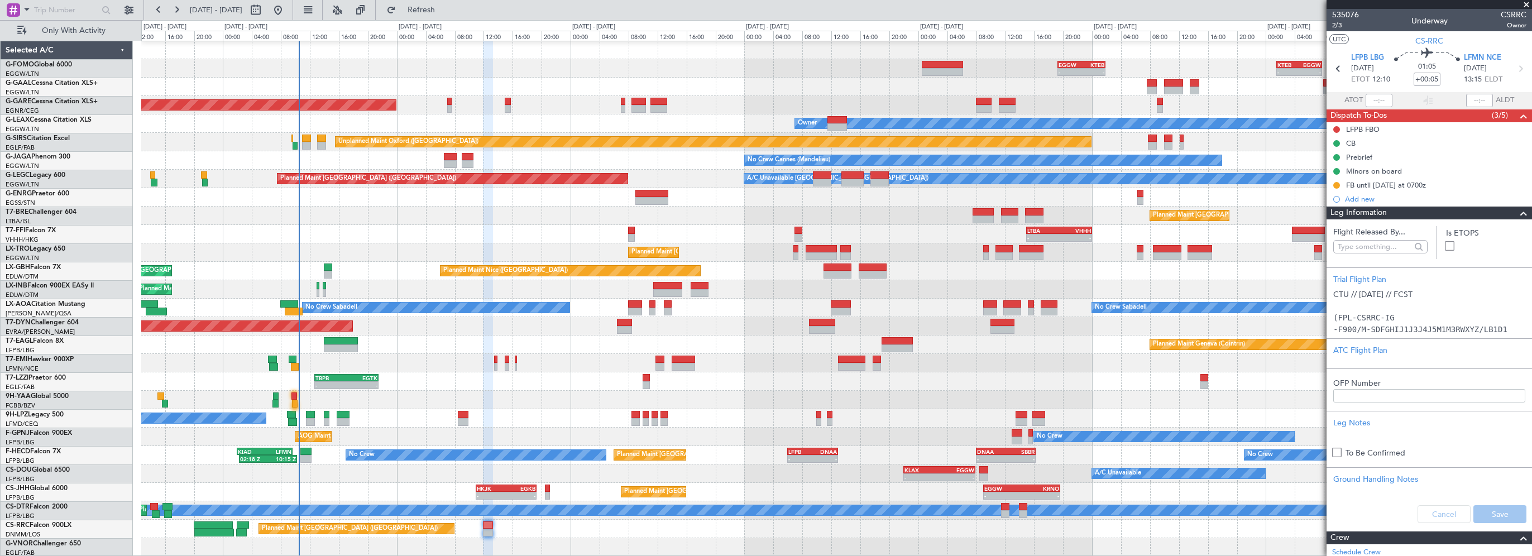
click at [397, 342] on div "Planned Maint Geneva (Cointrin)" at bounding box center [836, 345] width 1390 height 18
click at [1519, 212] on span at bounding box center [1523, 213] width 13 height 13
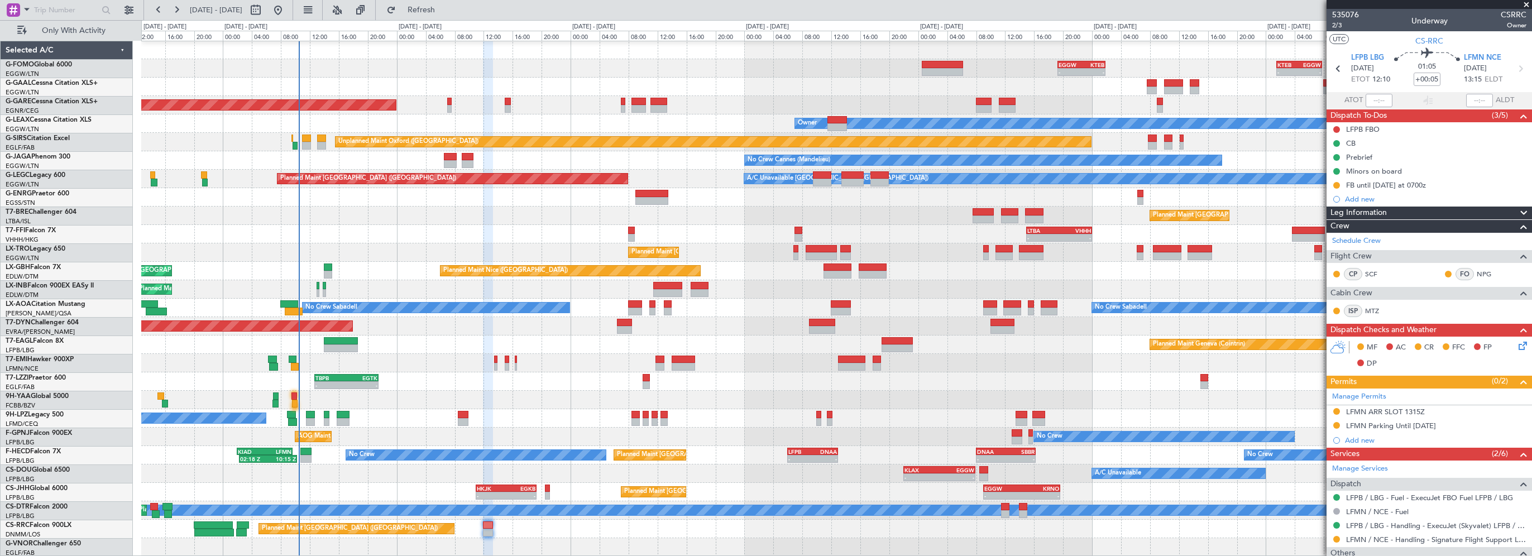
click at [1517, 343] on icon at bounding box center [1521, 343] width 9 height 9
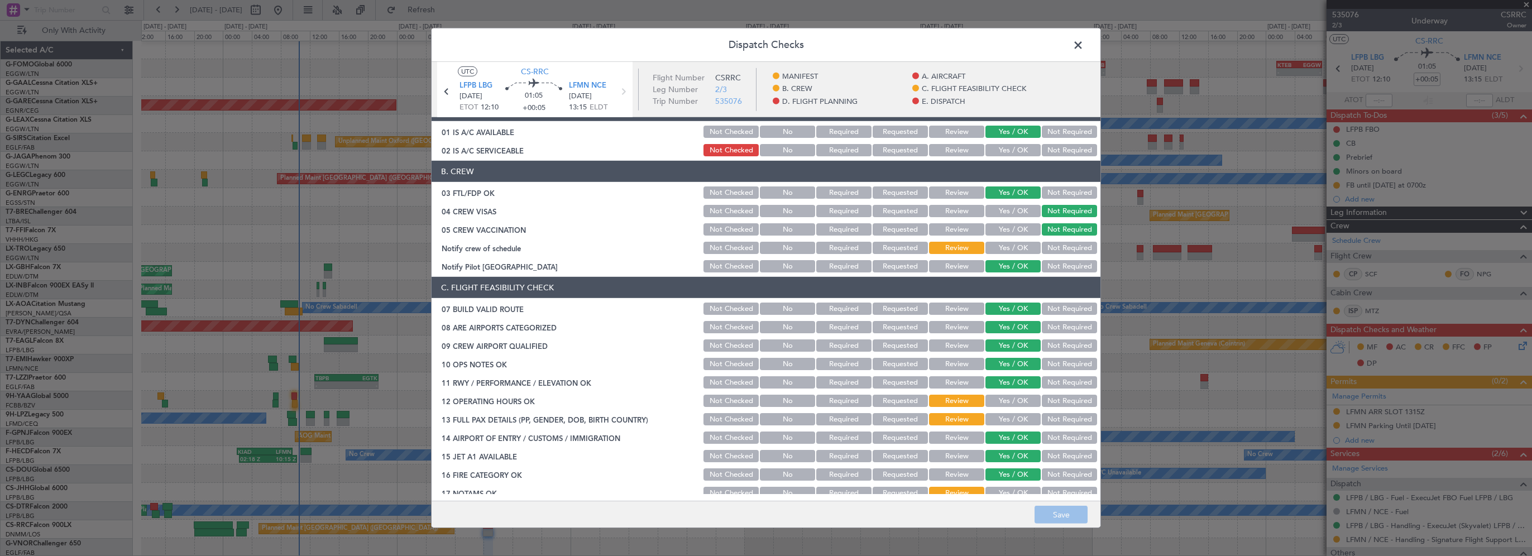
scroll to position [112, 0]
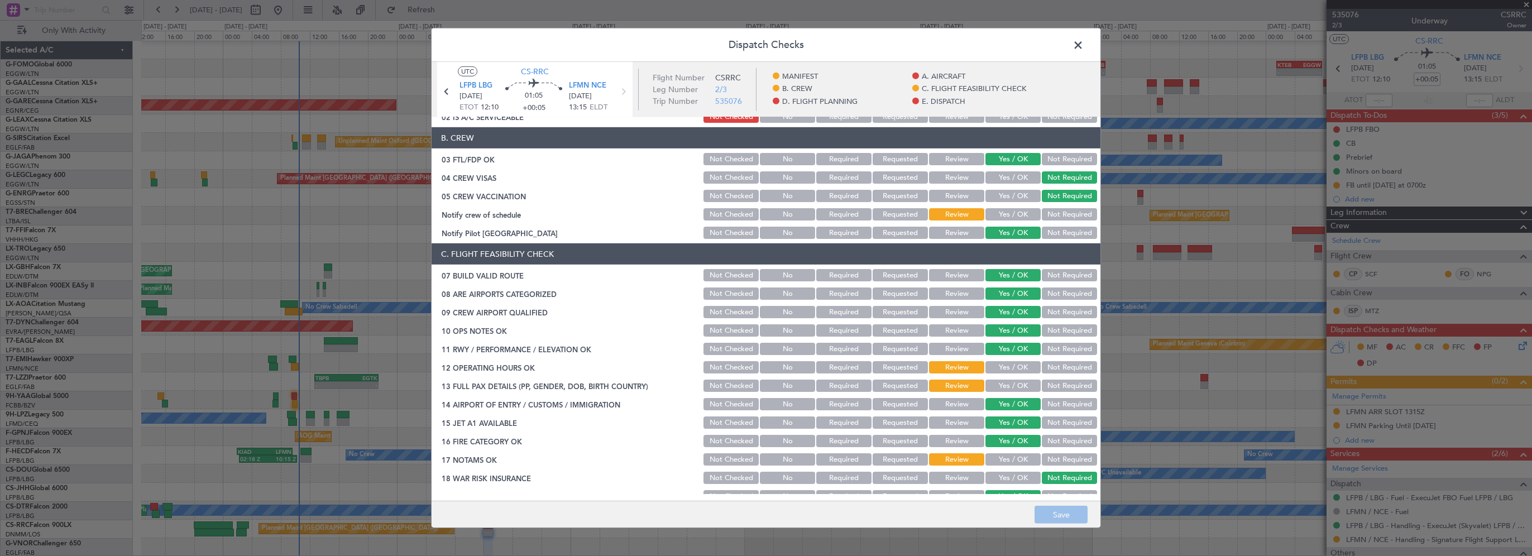
click at [996, 213] on button "Yes / OK" at bounding box center [1013, 214] width 55 height 12
click at [1001, 374] on div "Yes / OK" at bounding box center [1012, 368] width 56 height 16
click at [996, 381] on button "Yes / OK" at bounding box center [1013, 386] width 55 height 12
click at [999, 369] on button "Yes / OK" at bounding box center [1013, 367] width 55 height 12
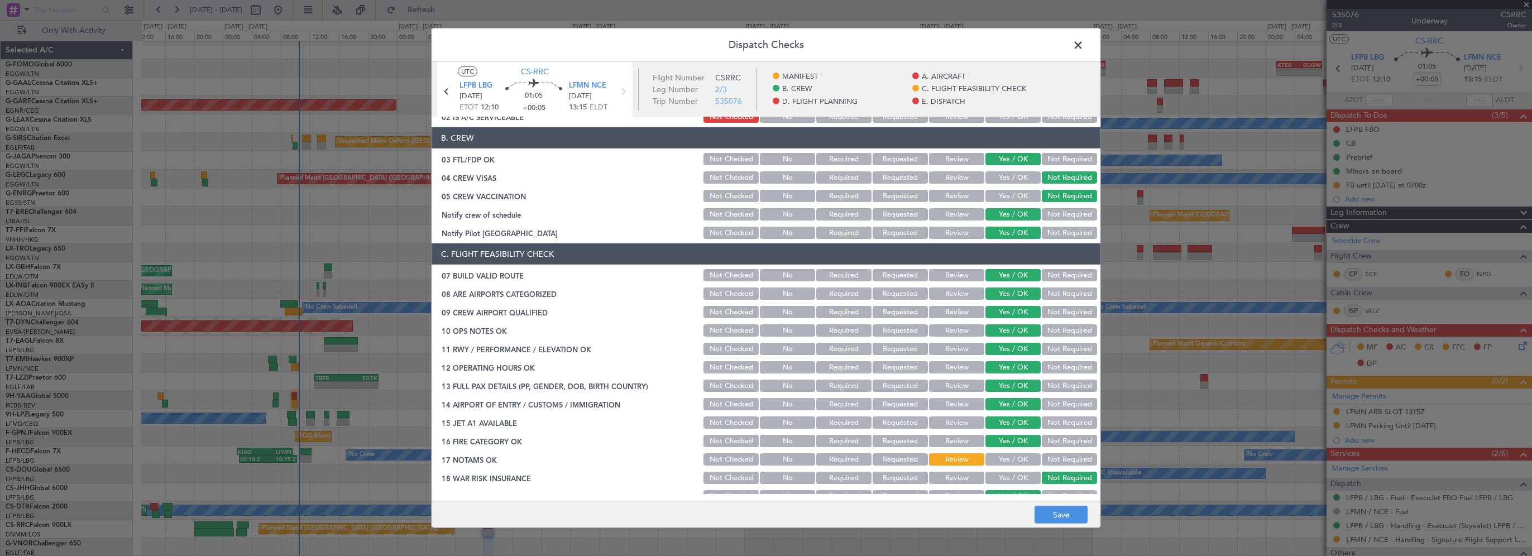
click at [1003, 456] on button "Yes / OK" at bounding box center [1013, 459] width 55 height 12
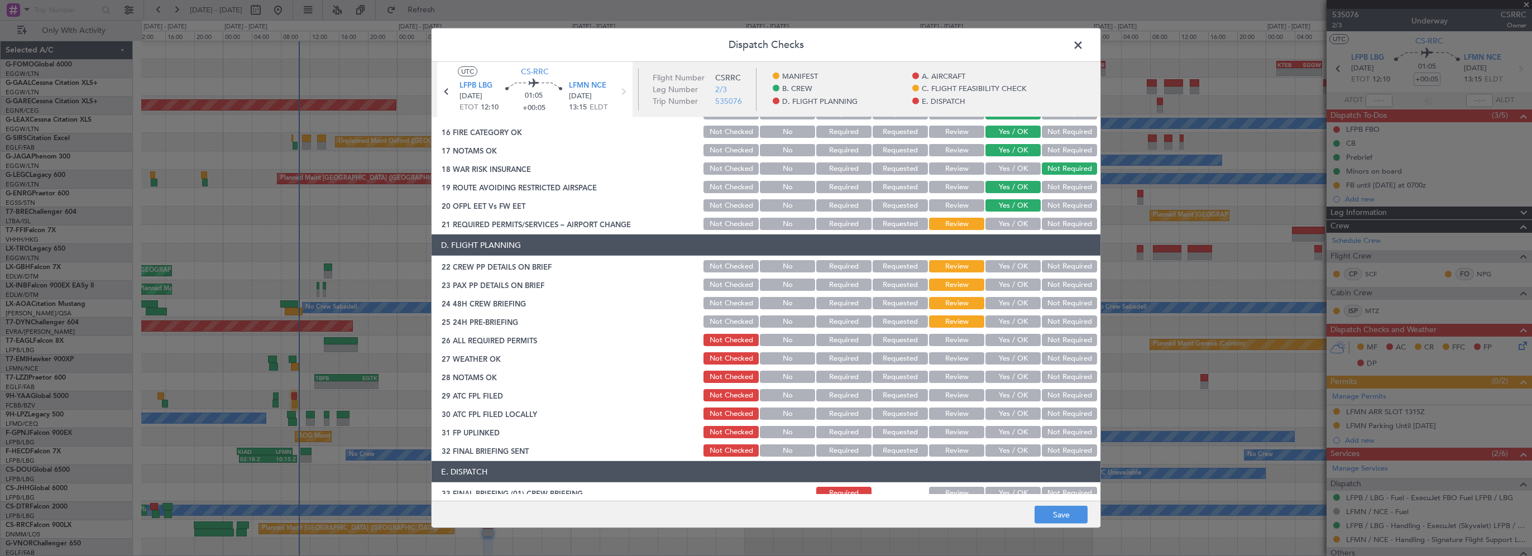
scroll to position [447, 0]
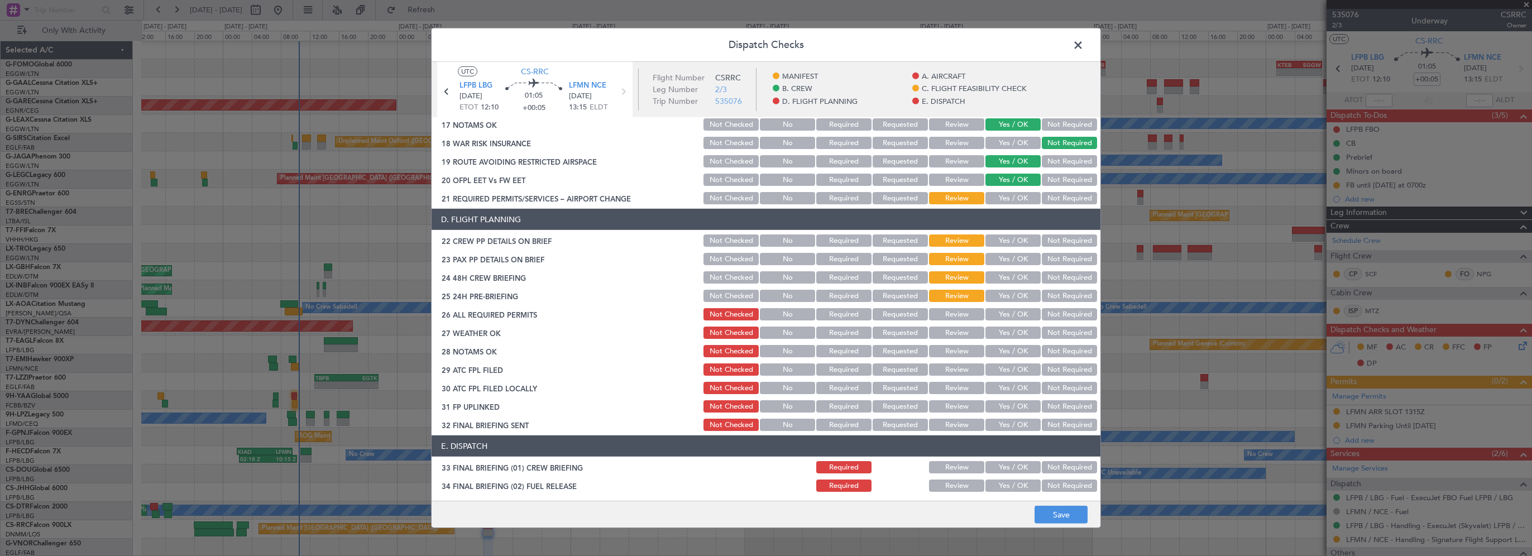
click at [1007, 201] on button "Yes / OK" at bounding box center [1013, 198] width 55 height 12
click at [1002, 240] on button "Yes / OK" at bounding box center [1013, 241] width 55 height 12
click at [999, 263] on button "Yes / OK" at bounding box center [1013, 259] width 55 height 12
click at [1001, 274] on button "Yes / OK" at bounding box center [1013, 277] width 55 height 12
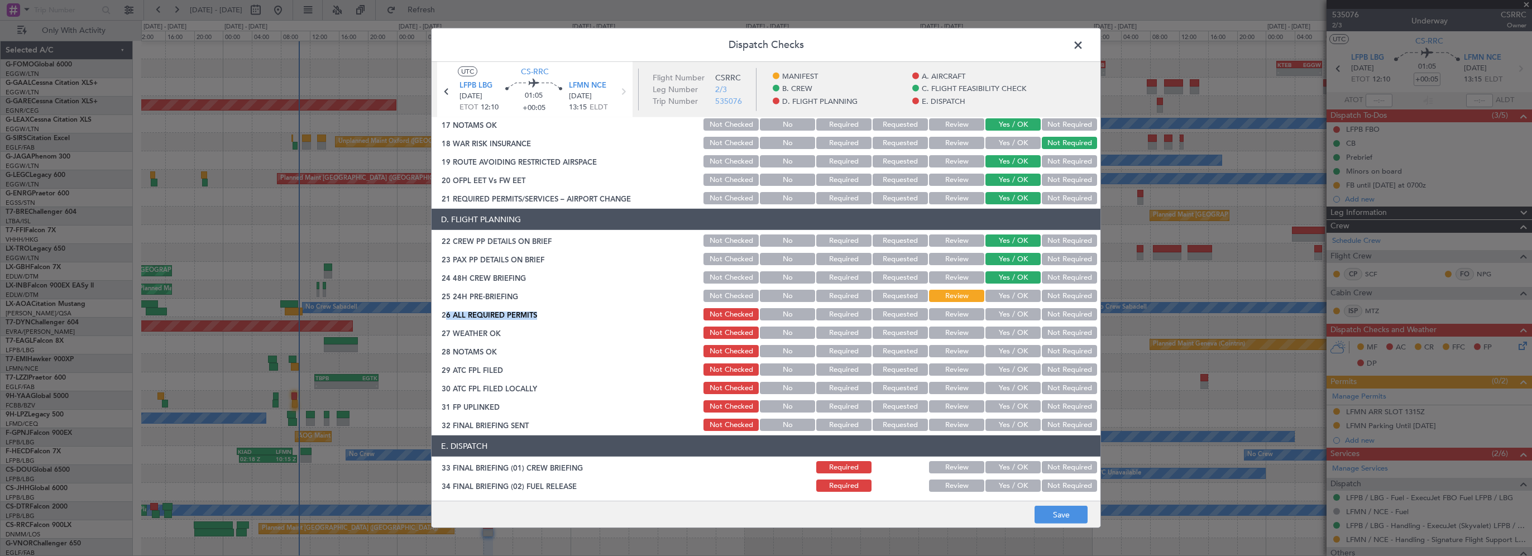
click at [1053, 300] on section "D. FLIGHT PLANNING 22 CREW PP DETAILS ON BRIEF Not Checked No Required Requeste…" at bounding box center [766, 321] width 669 height 224
click at [1053, 297] on button "Not Required" at bounding box center [1069, 296] width 55 height 12
click at [1065, 516] on button "Save" at bounding box center [1061, 515] width 53 height 18
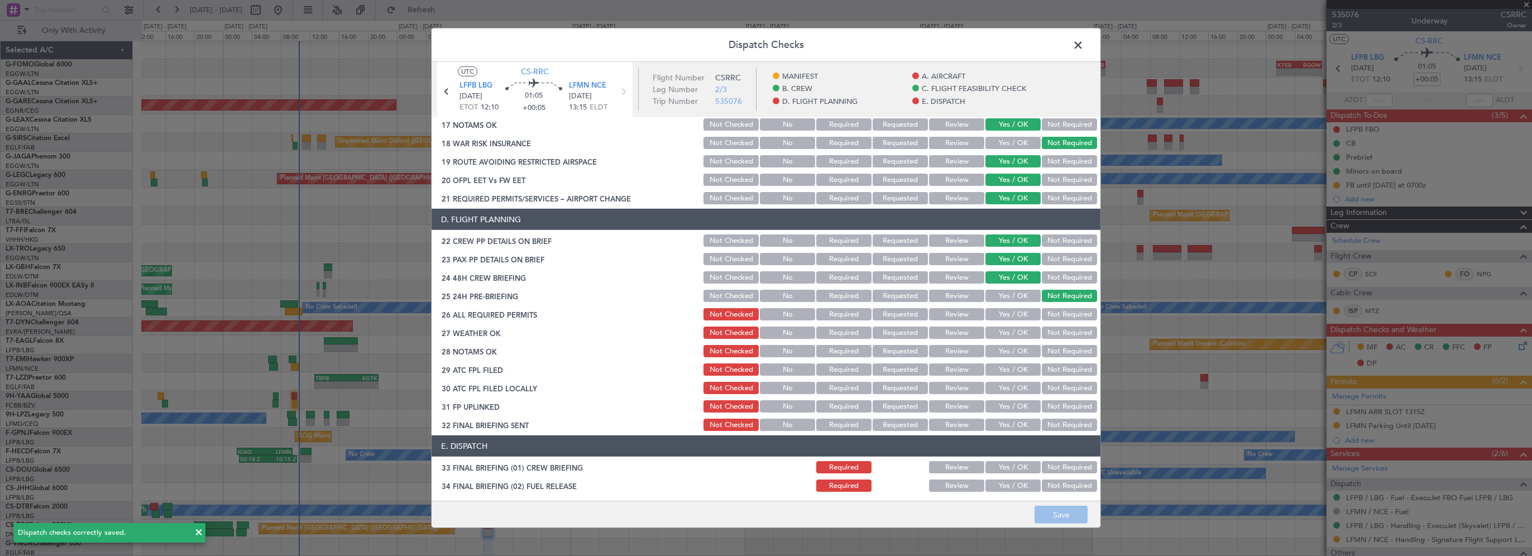
click at [1084, 44] on span at bounding box center [1084, 48] width 0 height 22
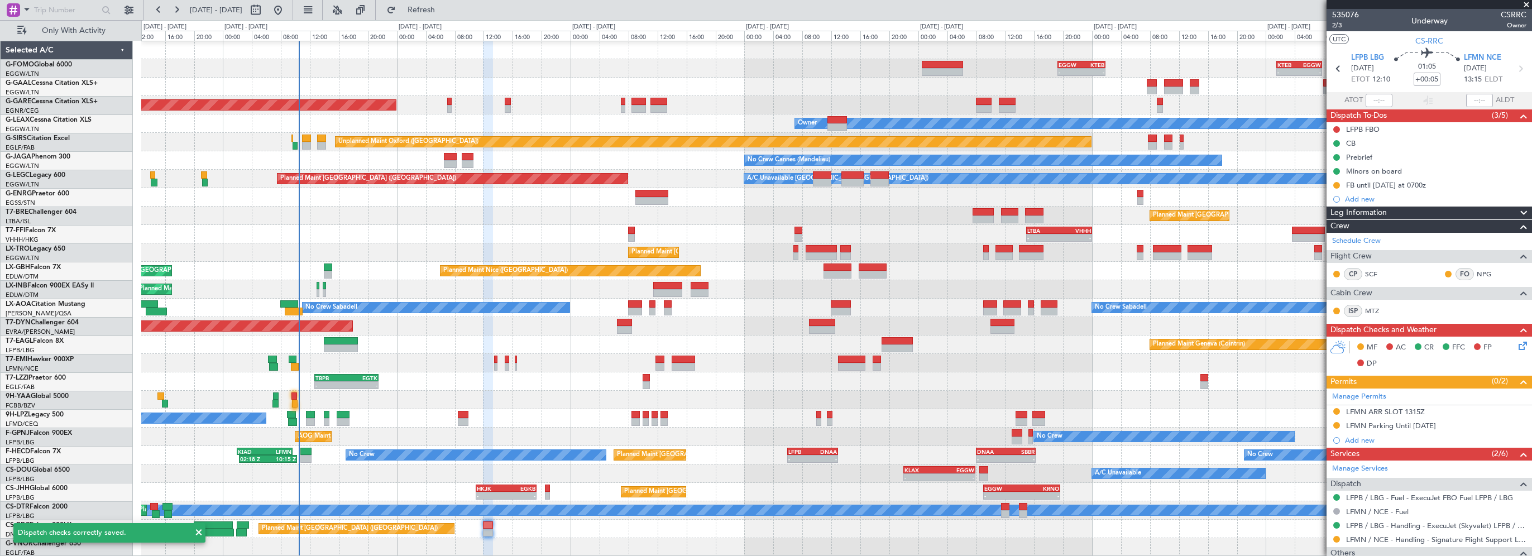
click at [1528, 1] on span at bounding box center [1526, 5] width 11 height 10
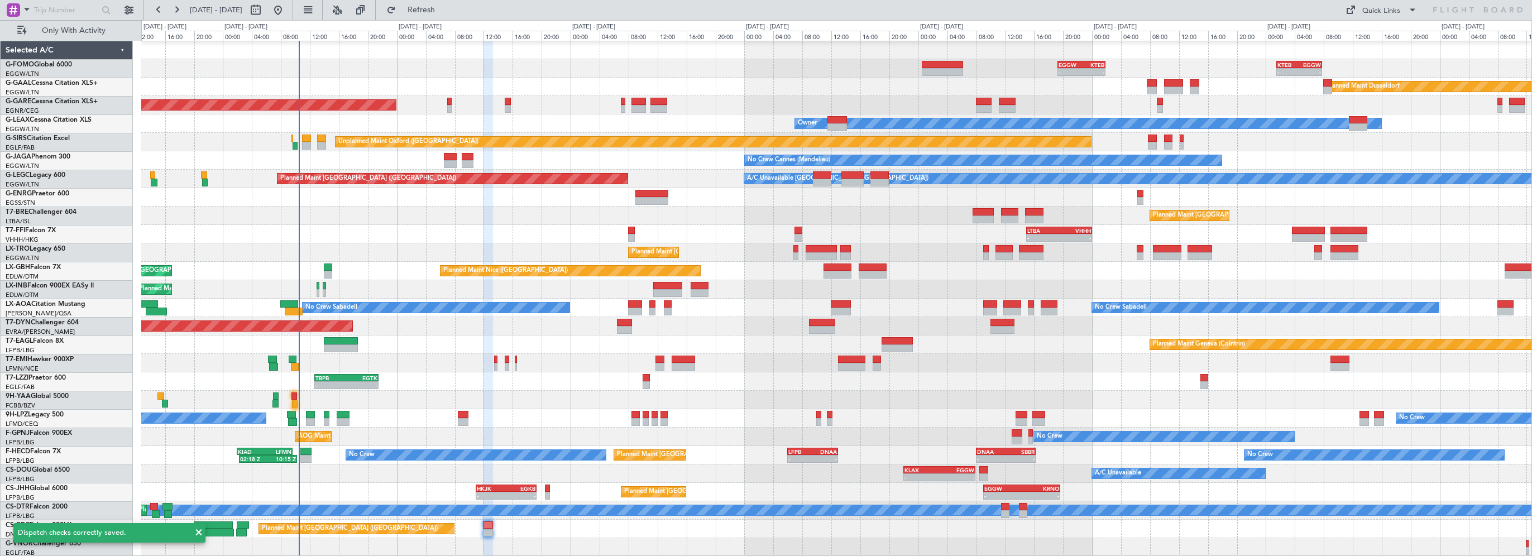
type input "0"
click at [445, 9] on span "Refresh" at bounding box center [421, 10] width 47 height 8
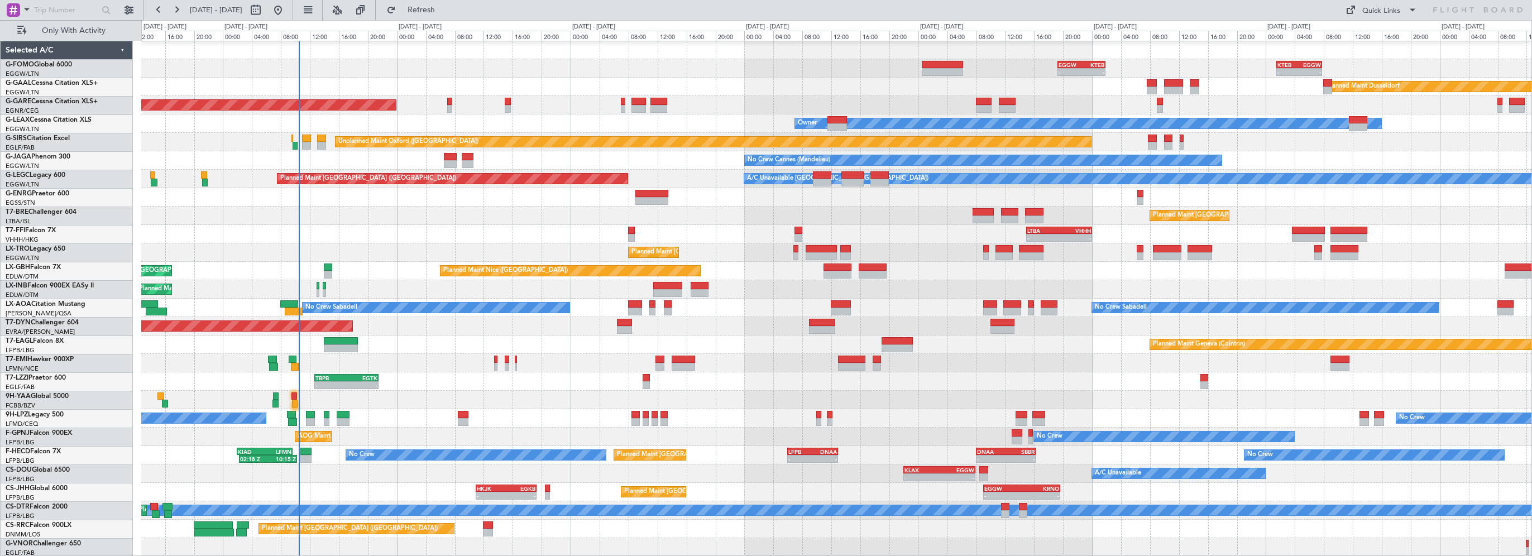
click at [402, 401] on div at bounding box center [836, 400] width 1390 height 18
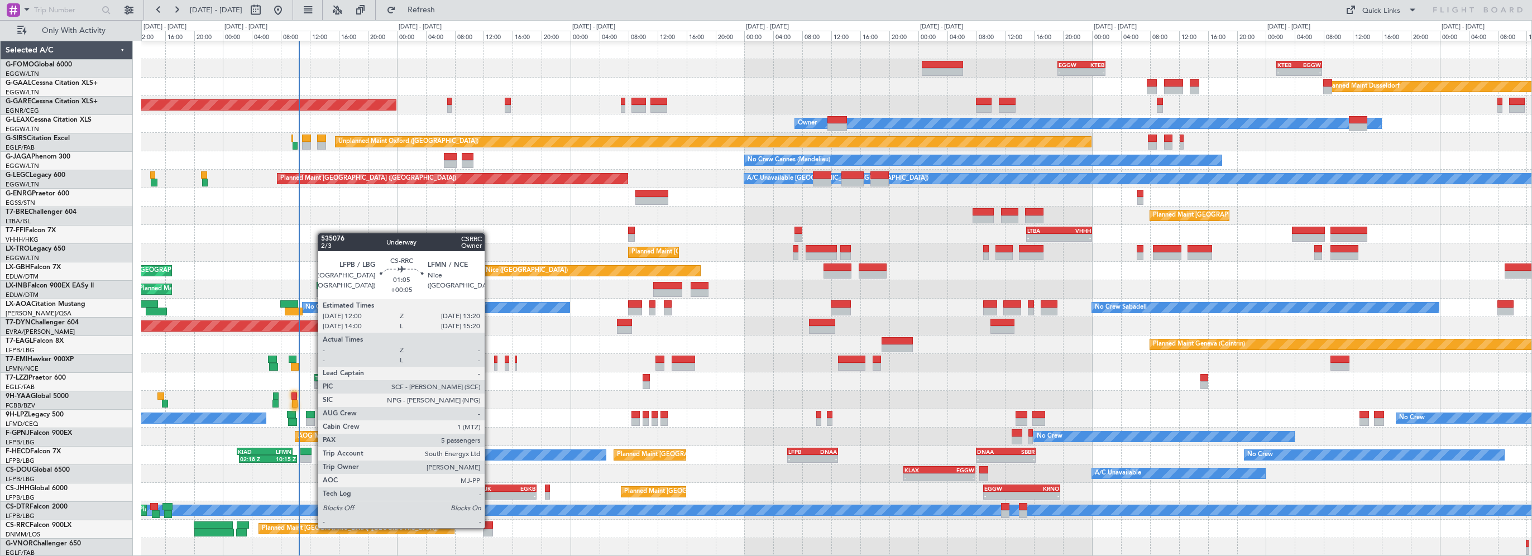
click at [489, 525] on div at bounding box center [488, 526] width 10 height 8
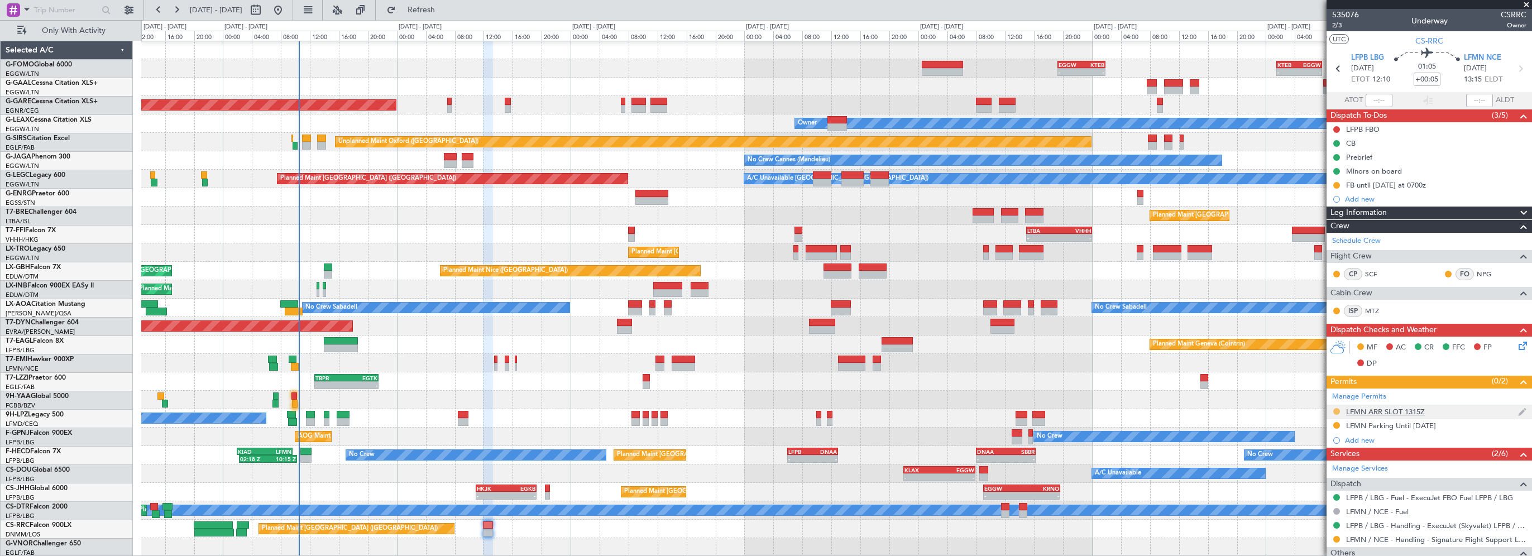
click at [1336, 408] on button at bounding box center [1336, 411] width 7 height 7
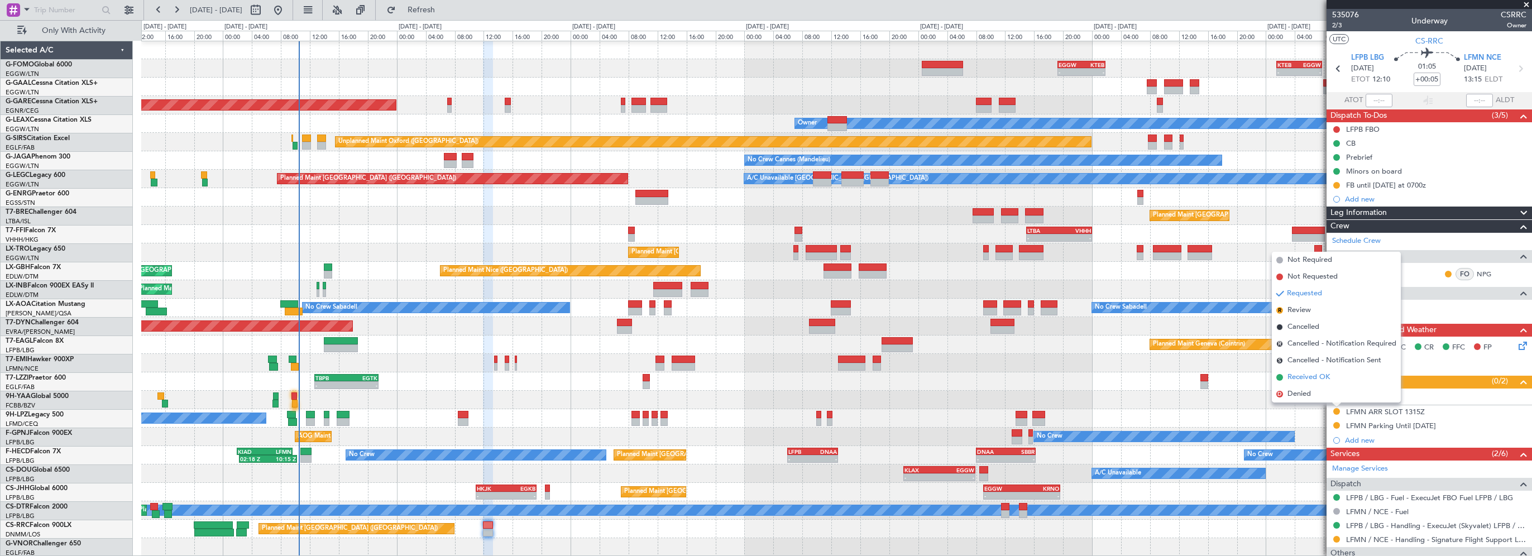
click at [1308, 378] on span "Received OK" at bounding box center [1309, 377] width 42 height 11
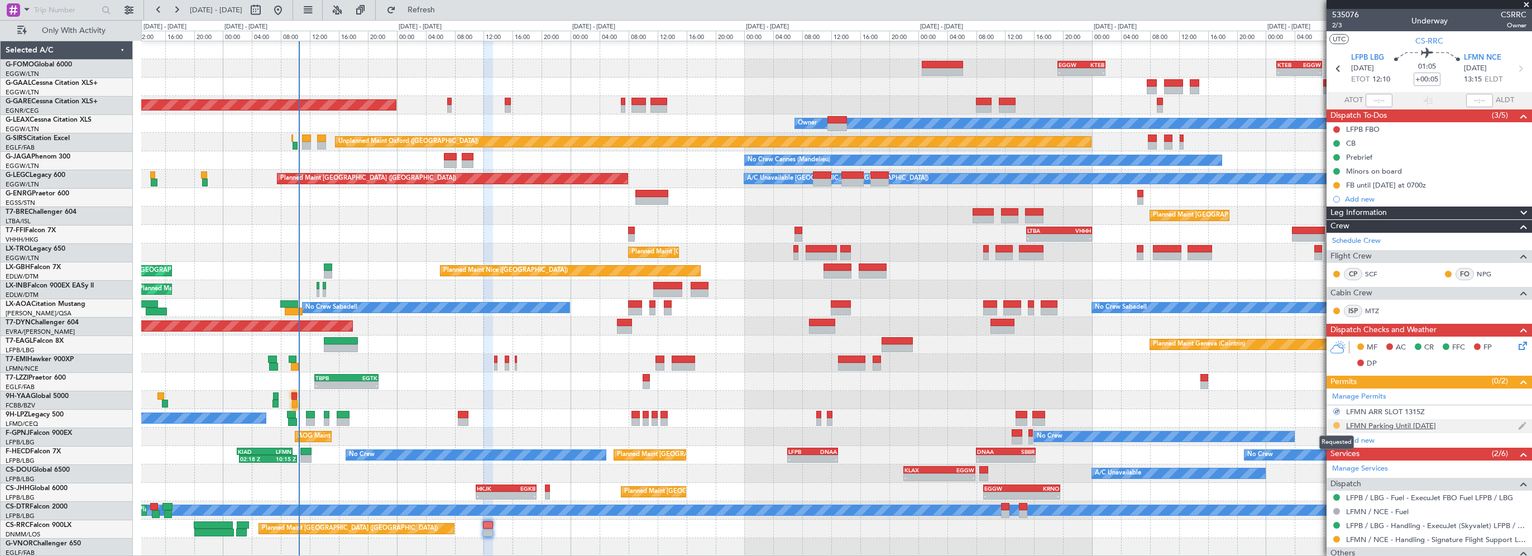
click at [1337, 423] on button at bounding box center [1336, 425] width 7 height 7
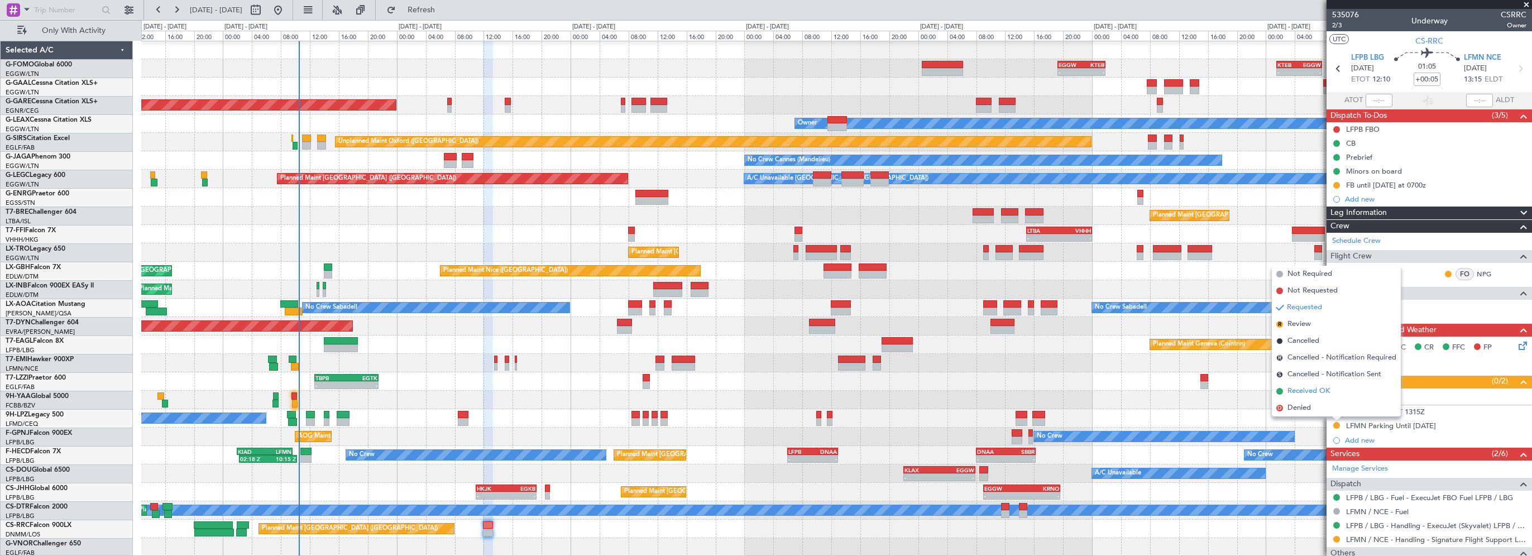
click at [1309, 389] on span "Received OK" at bounding box center [1309, 391] width 42 height 11
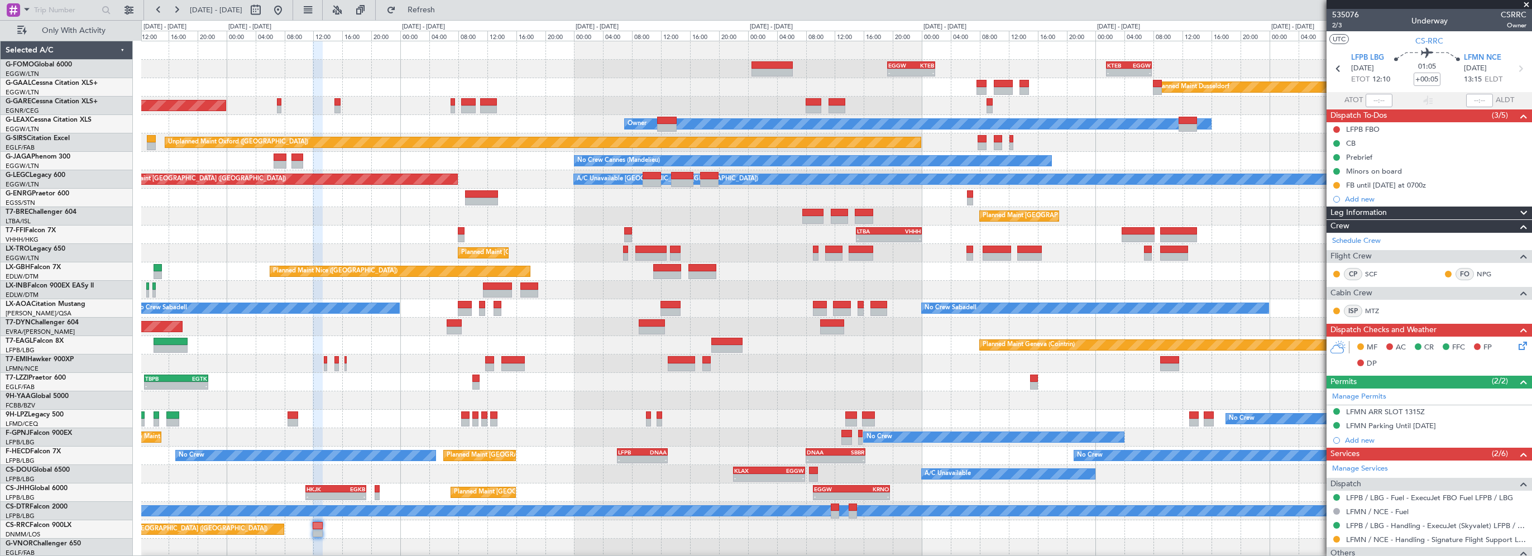
scroll to position [0, 0]
click at [334, 258] on div "- - EGGW 19:15 Z KTEB 01:55 Z - - KTEB 01:30 Z EGGW 07:45 Z Planned [GEOGRAPHIC…" at bounding box center [836, 299] width 1390 height 516
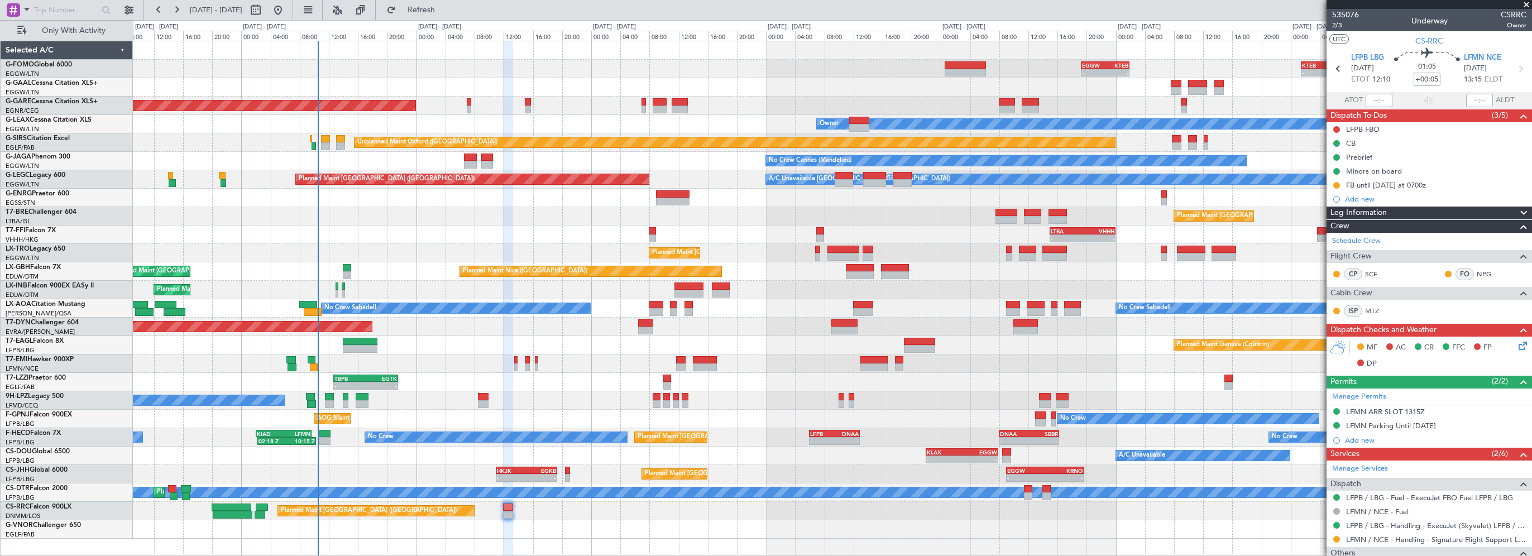
click at [530, 406] on div "No Crew No Crew" at bounding box center [832, 400] width 1399 height 18
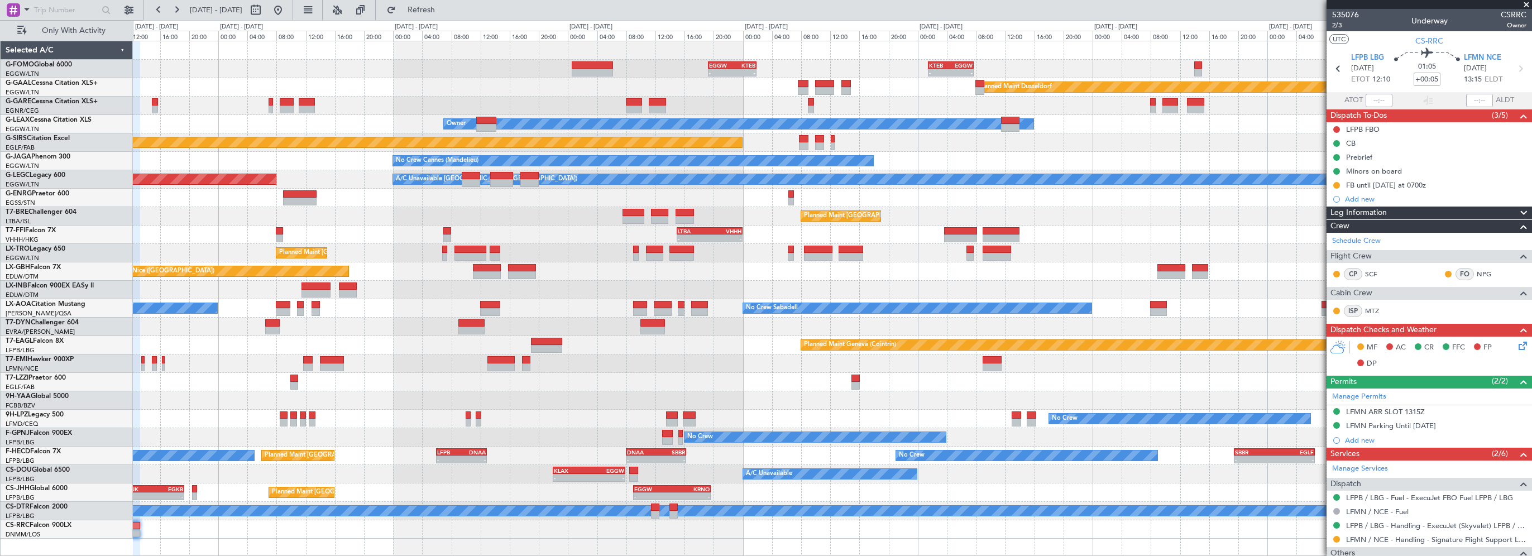
click at [487, 451] on div "No Crew Planned Maint [GEOGRAPHIC_DATA] ([GEOGRAPHIC_DATA]) Planned Maint [GEOG…" at bounding box center [832, 456] width 1399 height 18
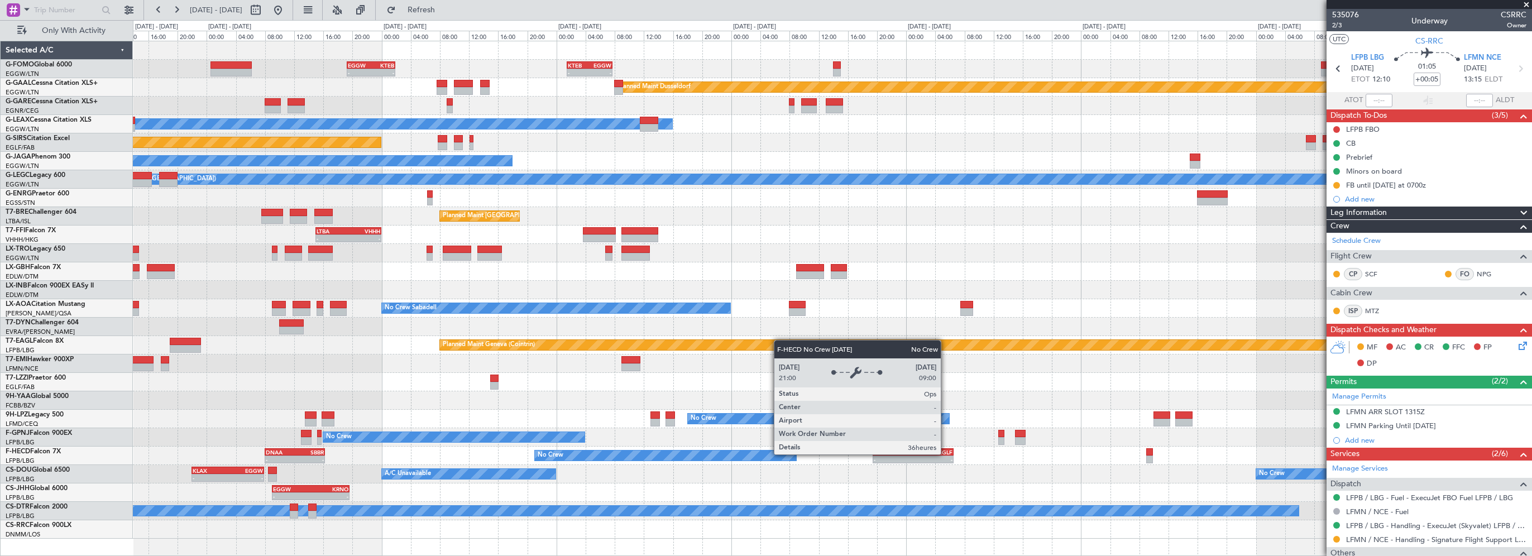
click at [600, 456] on div "No Crew" at bounding box center [665, 456] width 261 height 10
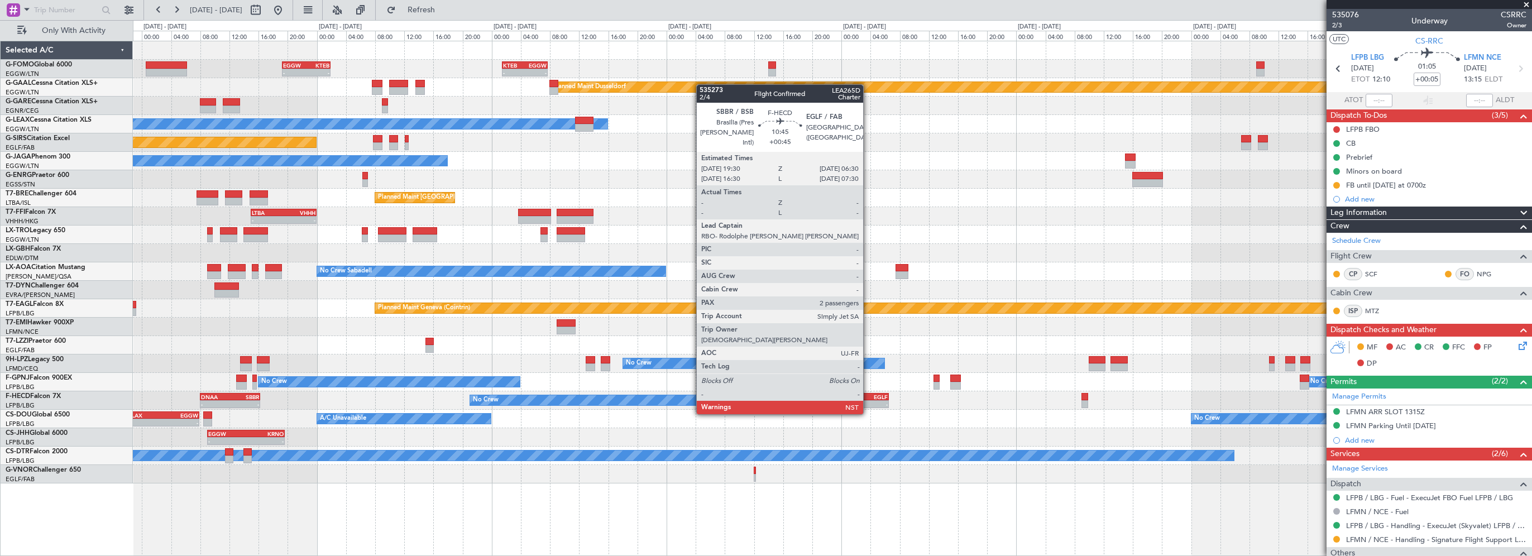
click at [868, 394] on div "EGLF" at bounding box center [867, 397] width 39 height 7
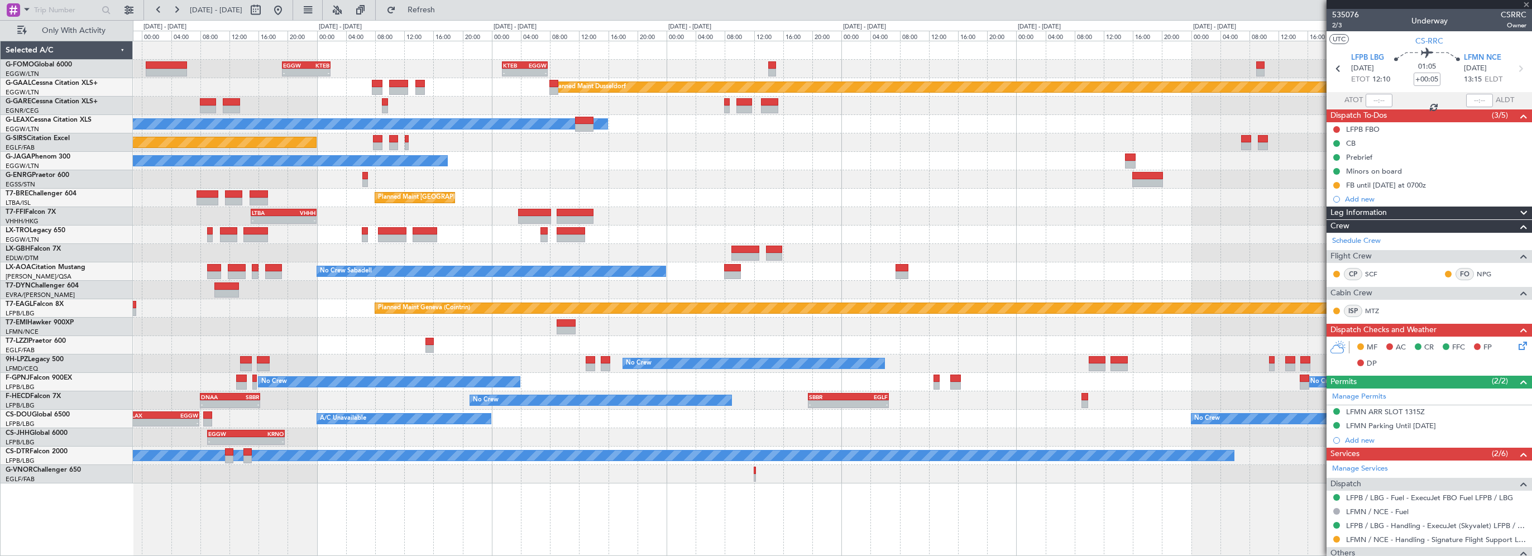
type input "+00:45"
type input "2"
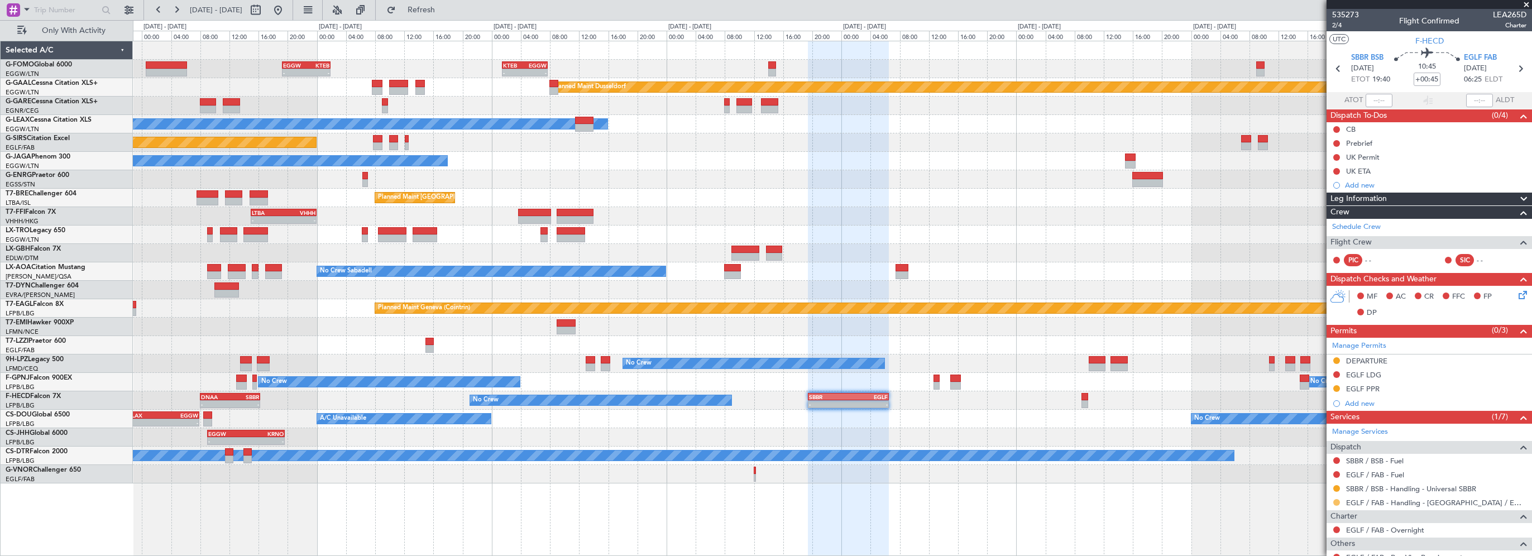
click at [1336, 500] on button at bounding box center [1336, 502] width 7 height 7
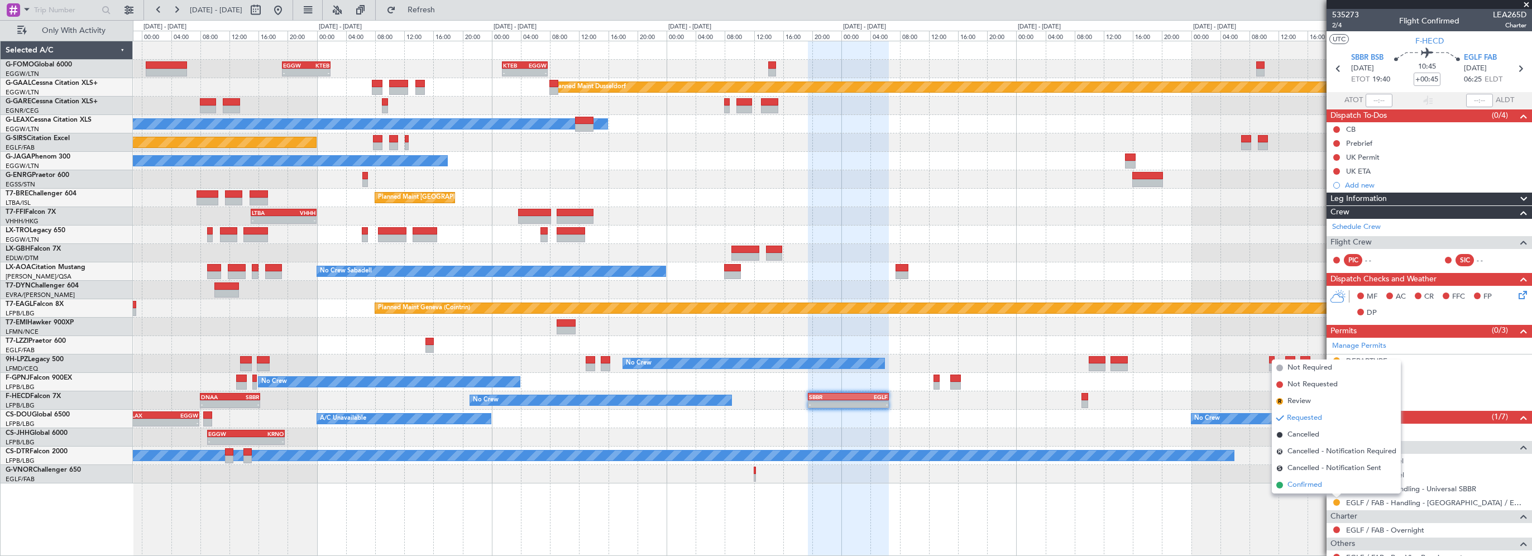
click at [1287, 485] on li "Confirmed" at bounding box center [1336, 485] width 129 height 17
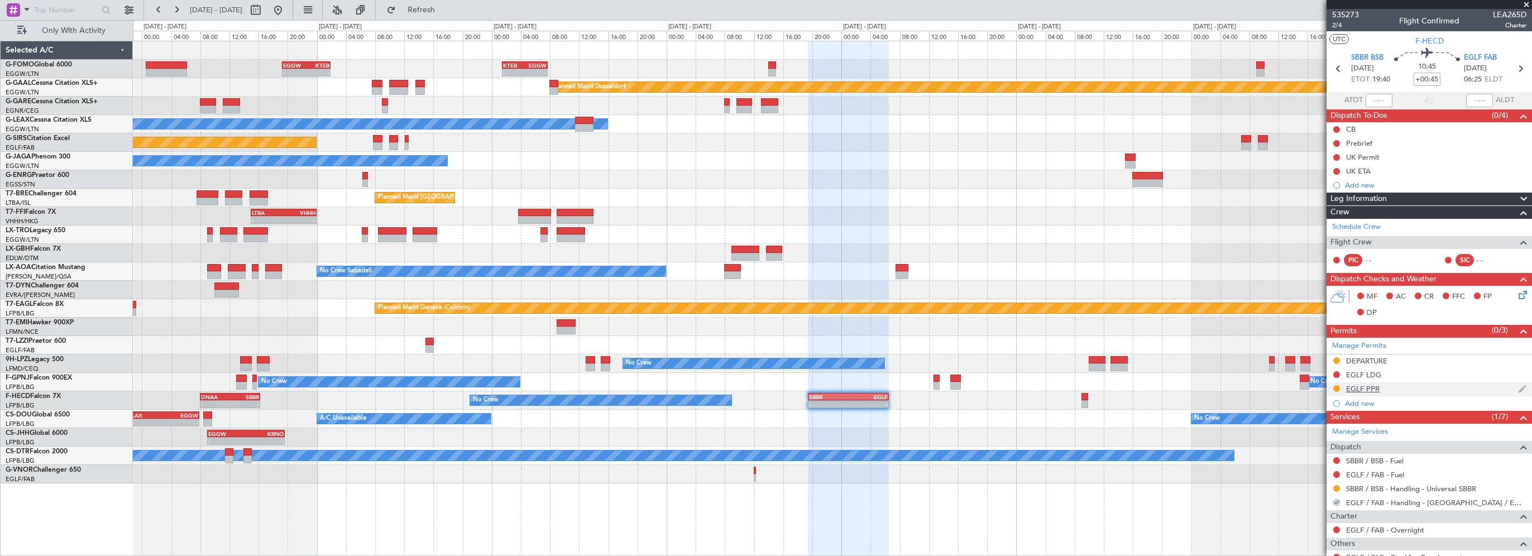
click at [1358, 389] on div "EGLF PPR" at bounding box center [1363, 388] width 34 height 9
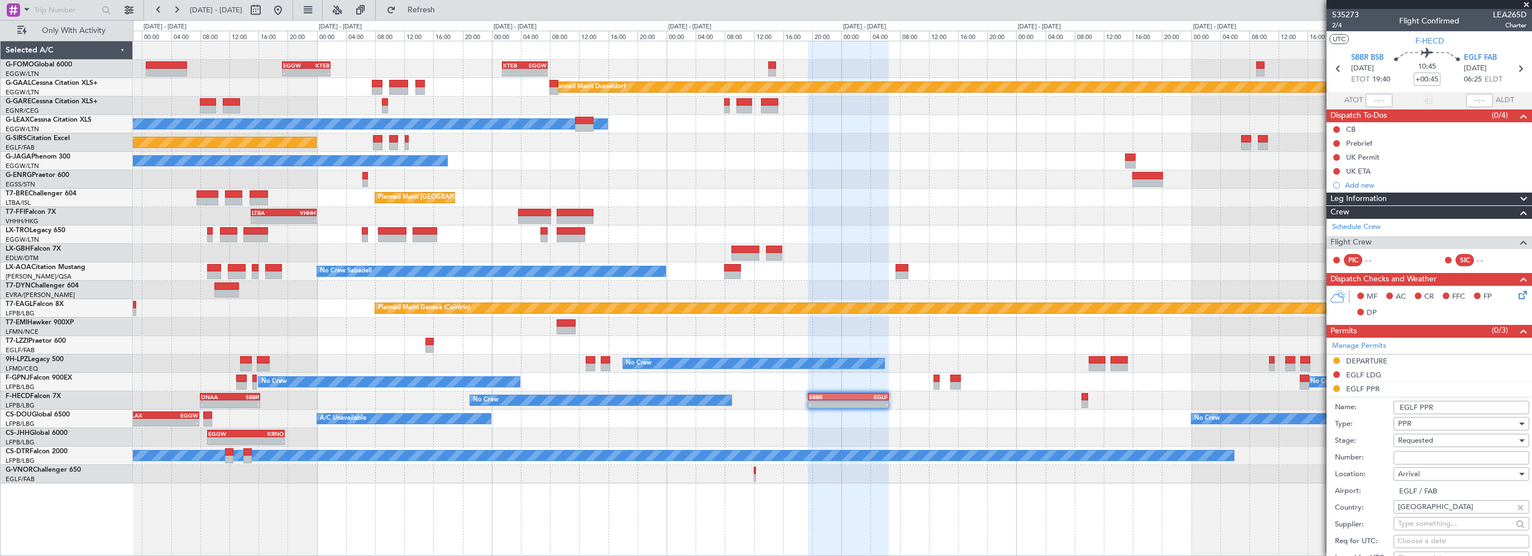
click at [1433, 438] on span "Requested" at bounding box center [1415, 441] width 35 height 10
click at [1418, 527] on span "Received OK" at bounding box center [1457, 529] width 117 height 17
click at [1421, 420] on div "PPR" at bounding box center [1457, 423] width 119 height 17
click at [1414, 422] on div at bounding box center [766, 278] width 1532 height 556
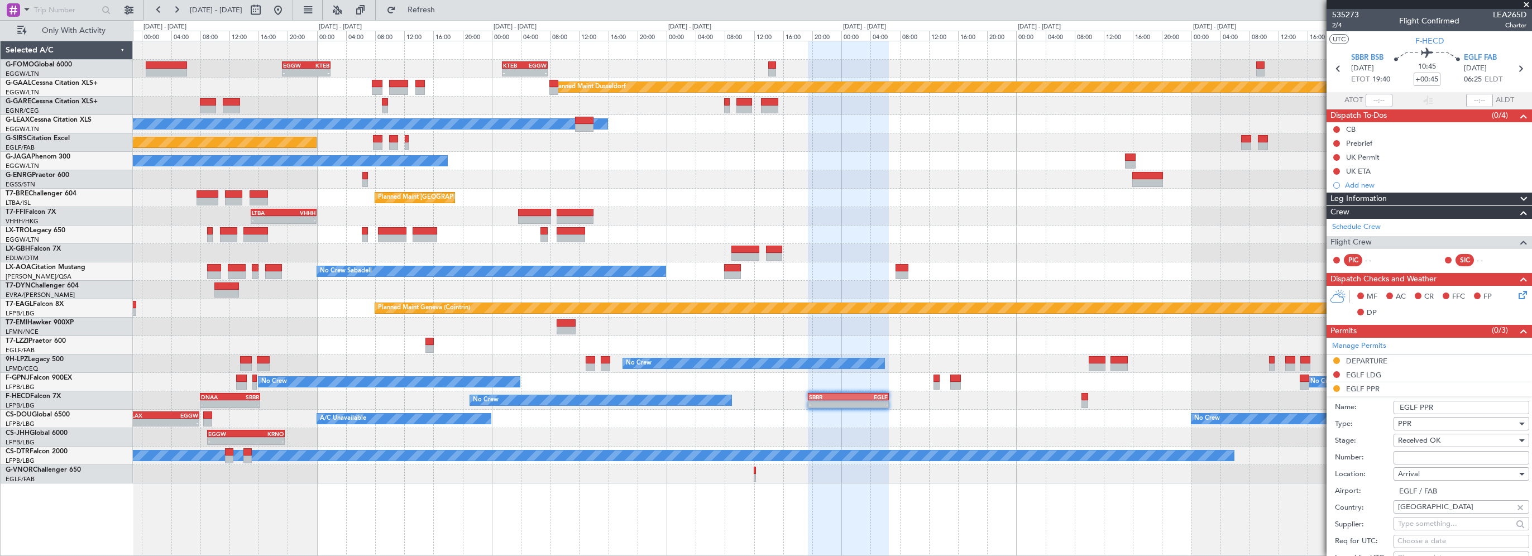
click at [1412, 459] on input "Number:" at bounding box center [1462, 457] width 136 height 13
paste input "371168"
type input "371168"
click at [1459, 408] on input "EGLF PPR" at bounding box center [1462, 407] width 136 height 13
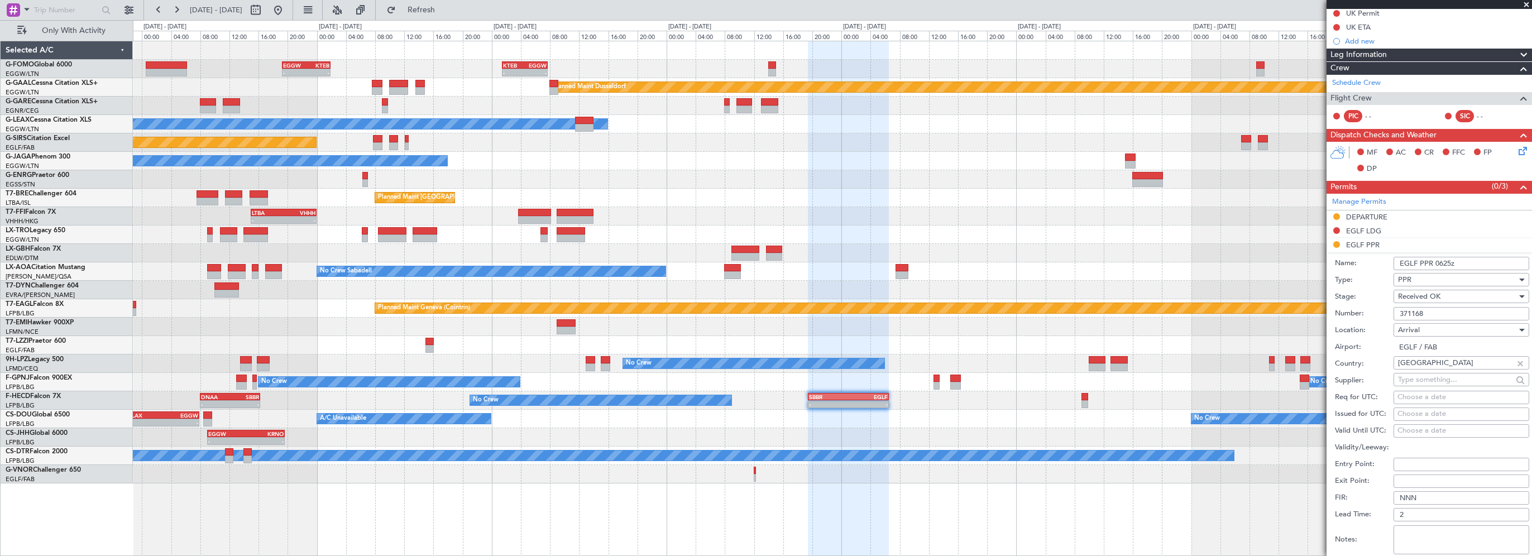
scroll to position [223, 0]
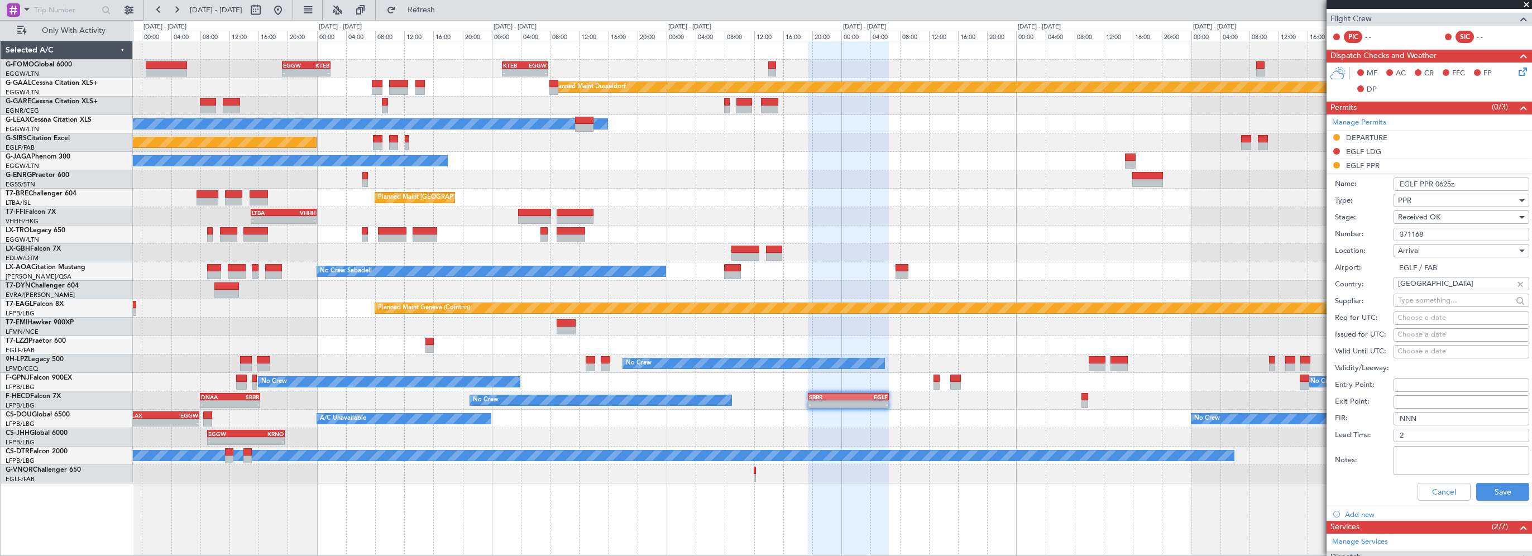
type input "EGLF PPR 0625z"
click at [1480, 480] on div "Cancel Save" at bounding box center [1432, 491] width 194 height 29
click at [1478, 494] on button "Save" at bounding box center [1502, 492] width 53 height 18
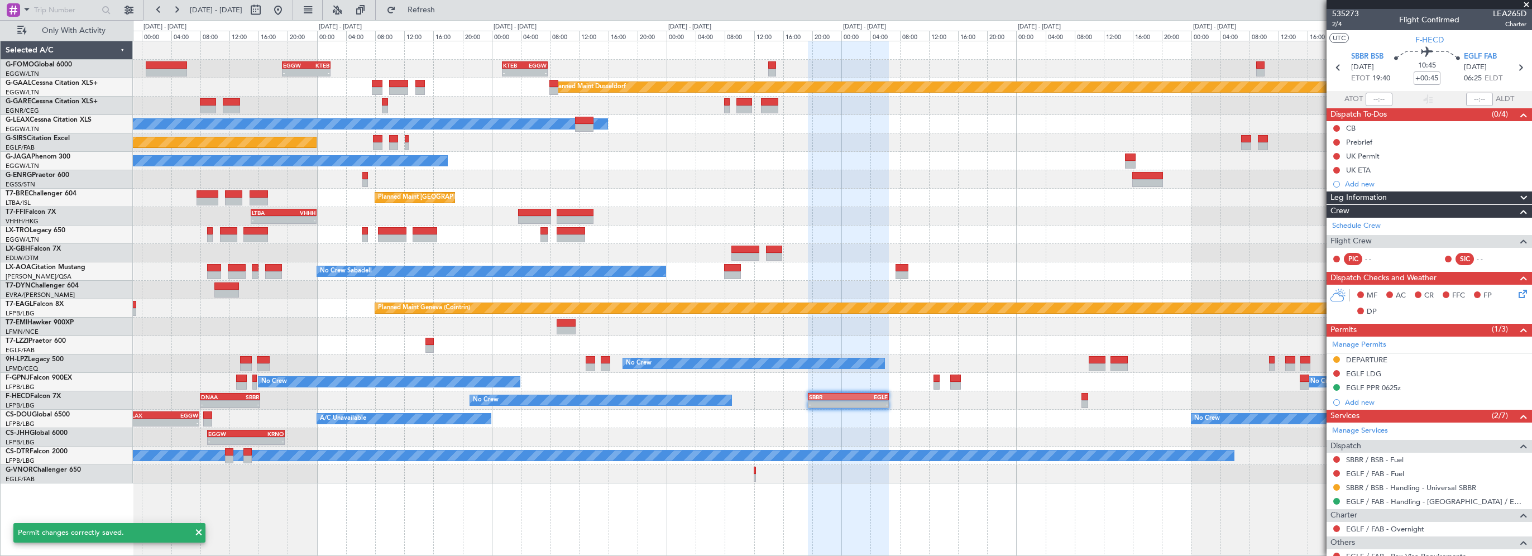
scroll to position [0, 0]
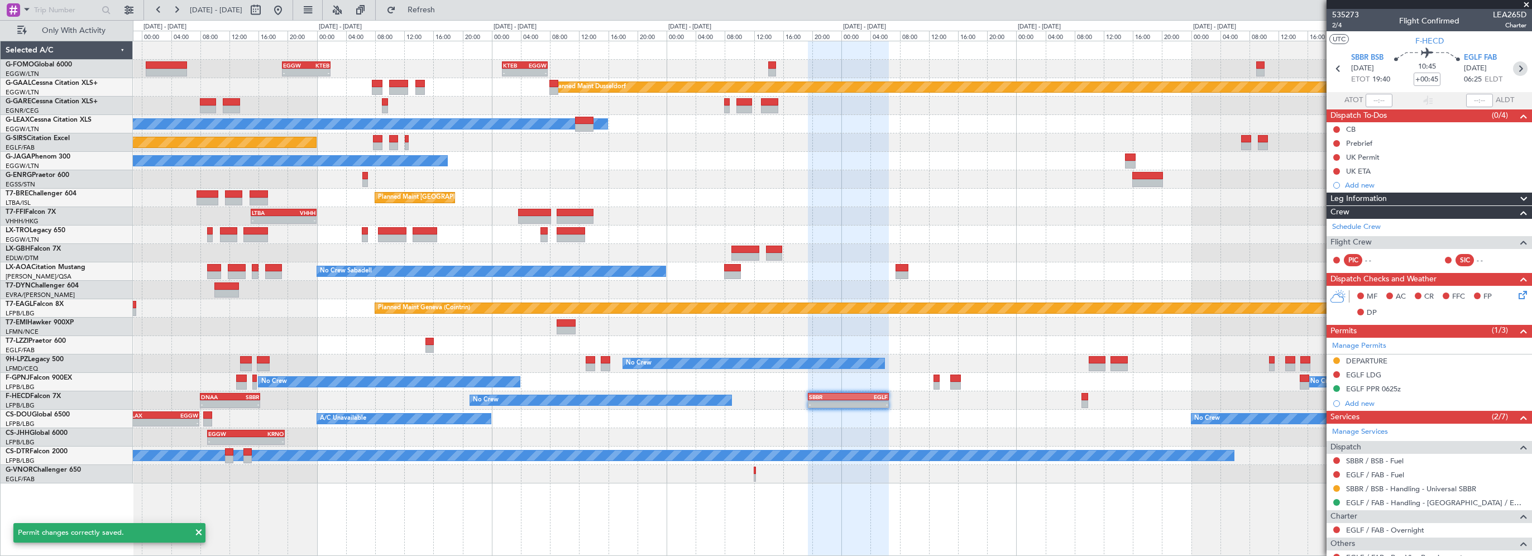
click at [1514, 67] on icon at bounding box center [1520, 68] width 15 height 15
type input "0"
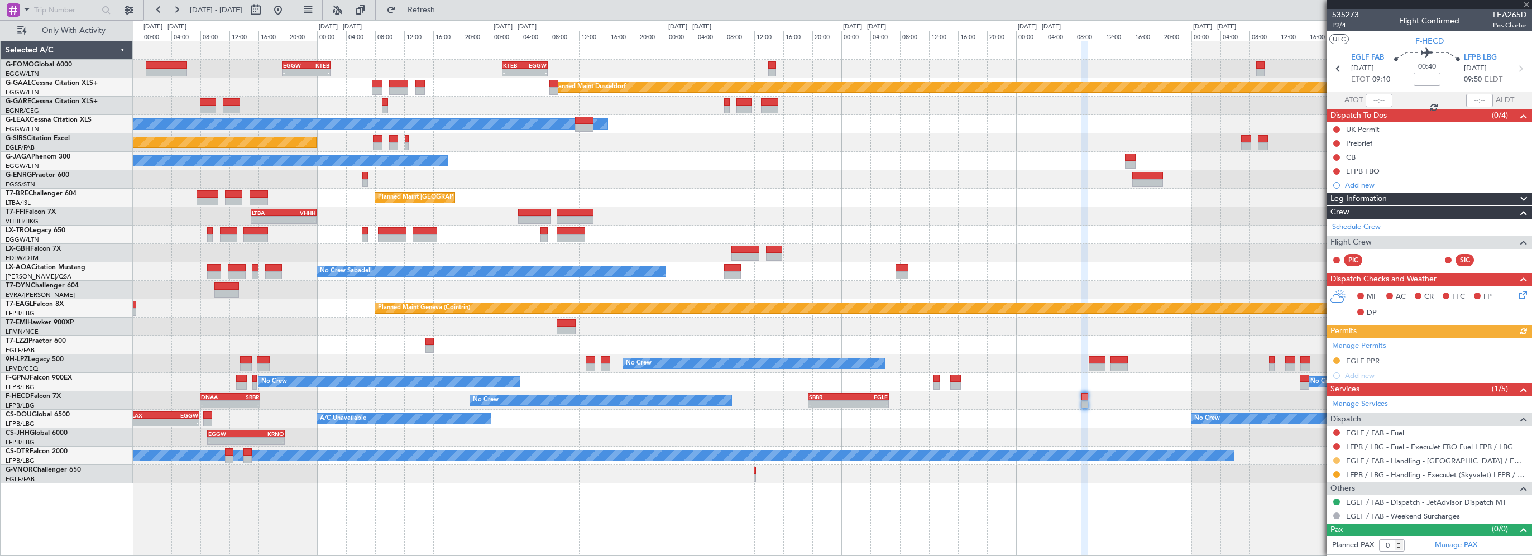
click at [1338, 459] on button at bounding box center [1336, 460] width 7 height 7
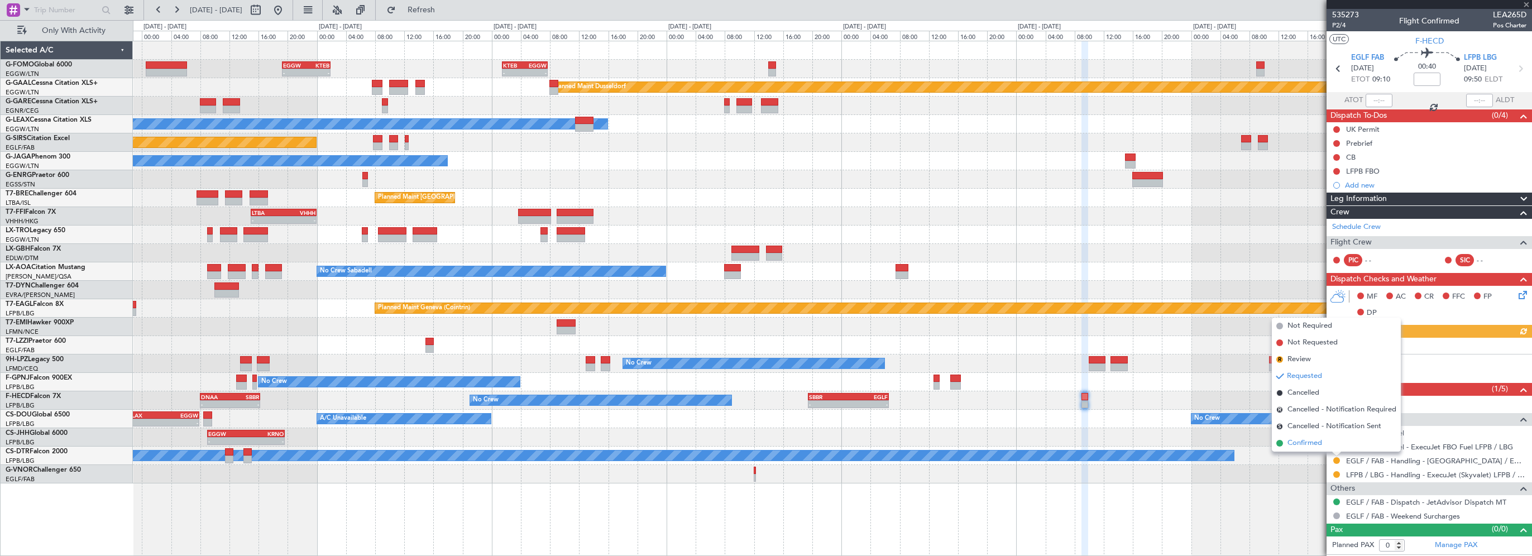
click at [1299, 444] on span "Confirmed" at bounding box center [1305, 443] width 35 height 11
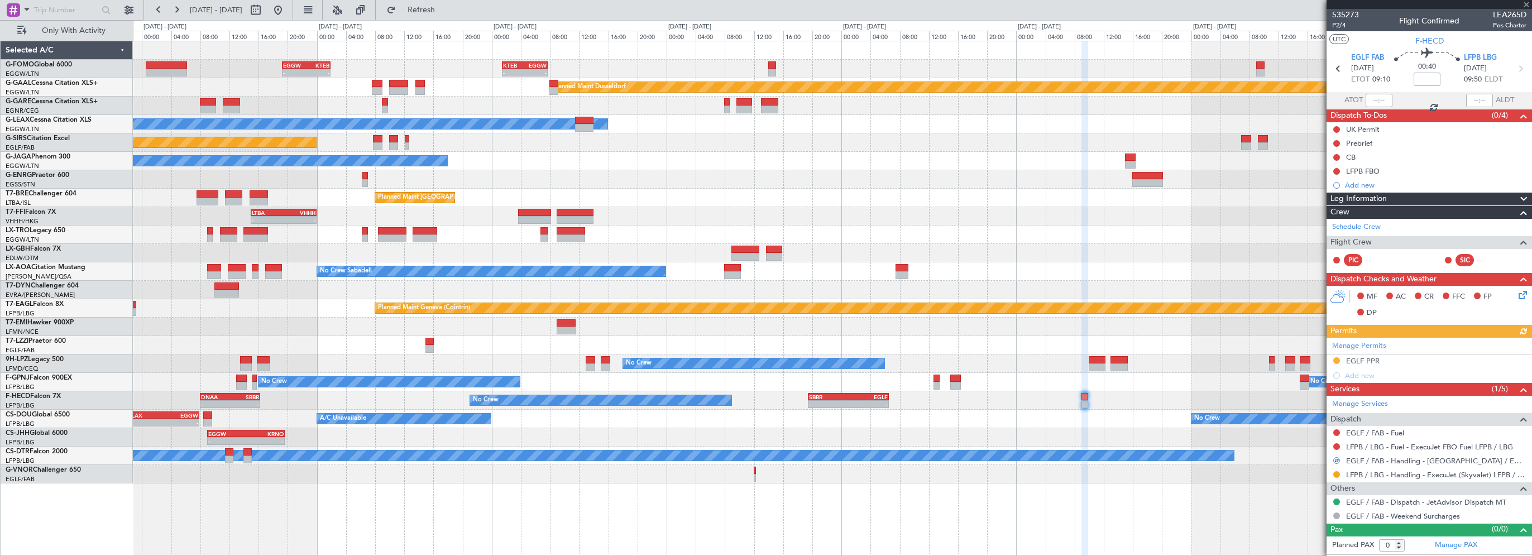
click at [1362, 359] on div "Manage Permits EGLF PPR Add new" at bounding box center [1429, 360] width 205 height 45
click at [1336, 360] on button at bounding box center [1336, 360] width 7 height 7
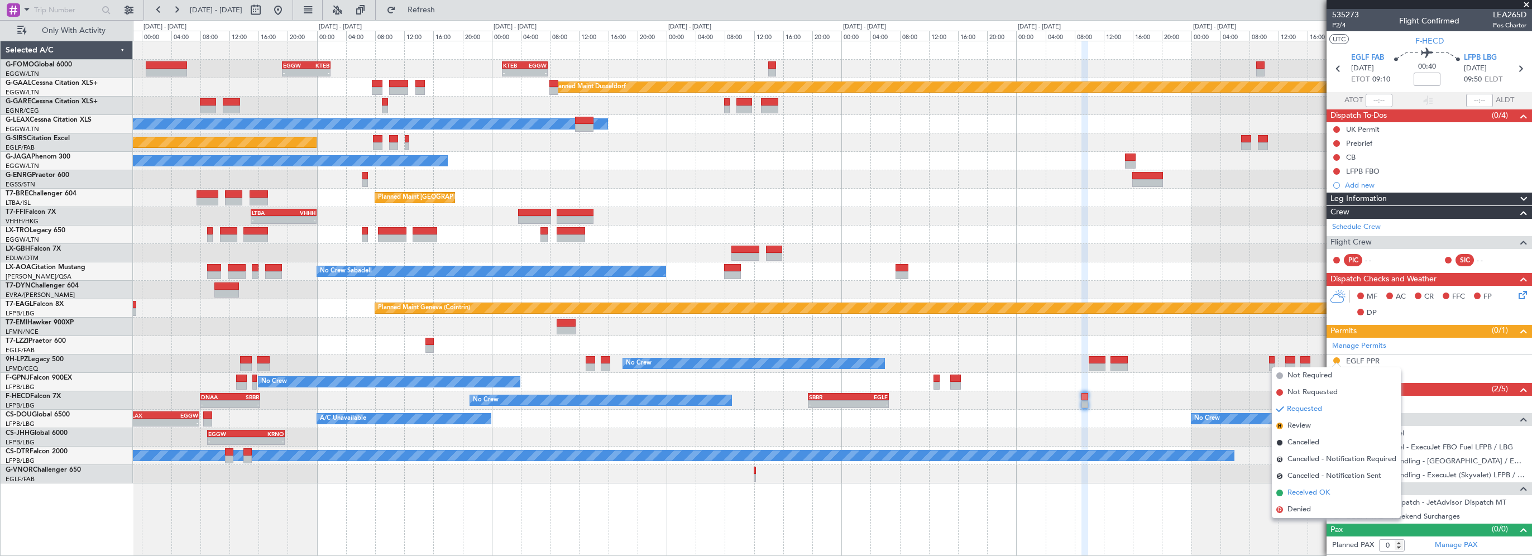
click at [1293, 494] on span "Received OK" at bounding box center [1309, 492] width 42 height 11
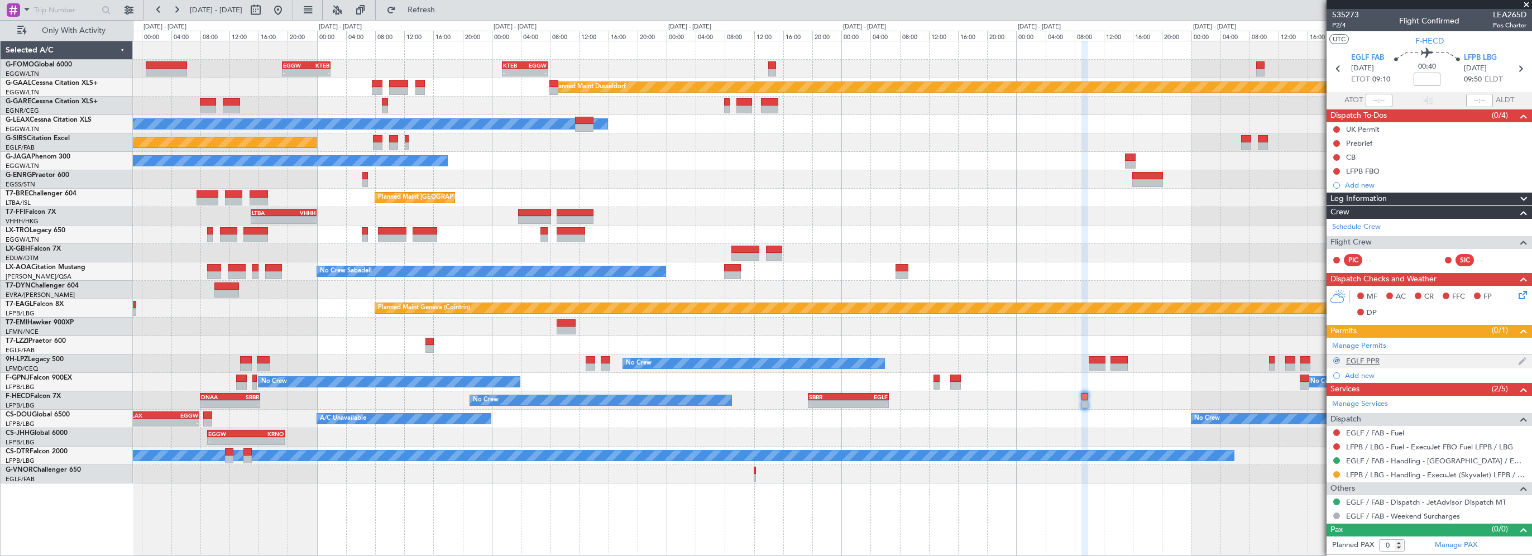
click at [1364, 360] on div "EGLF PPR" at bounding box center [1363, 360] width 34 height 9
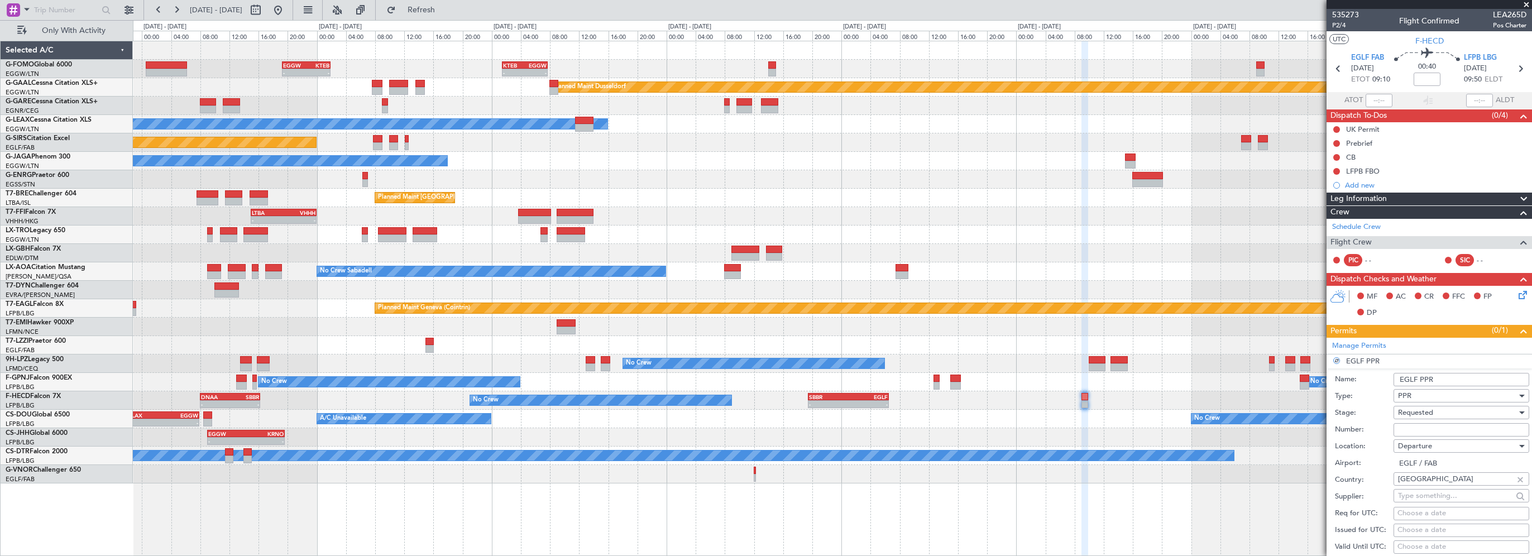
click at [1458, 375] on input "EGLF PPR" at bounding box center [1462, 379] width 136 height 13
type input "EGLF PPR 9"
click at [1460, 381] on input "EGLF PPR 9" at bounding box center [1462, 379] width 136 height 13
type input "EGLF PPR 0900z"
click at [1421, 414] on span "Requested" at bounding box center [1415, 413] width 35 height 10
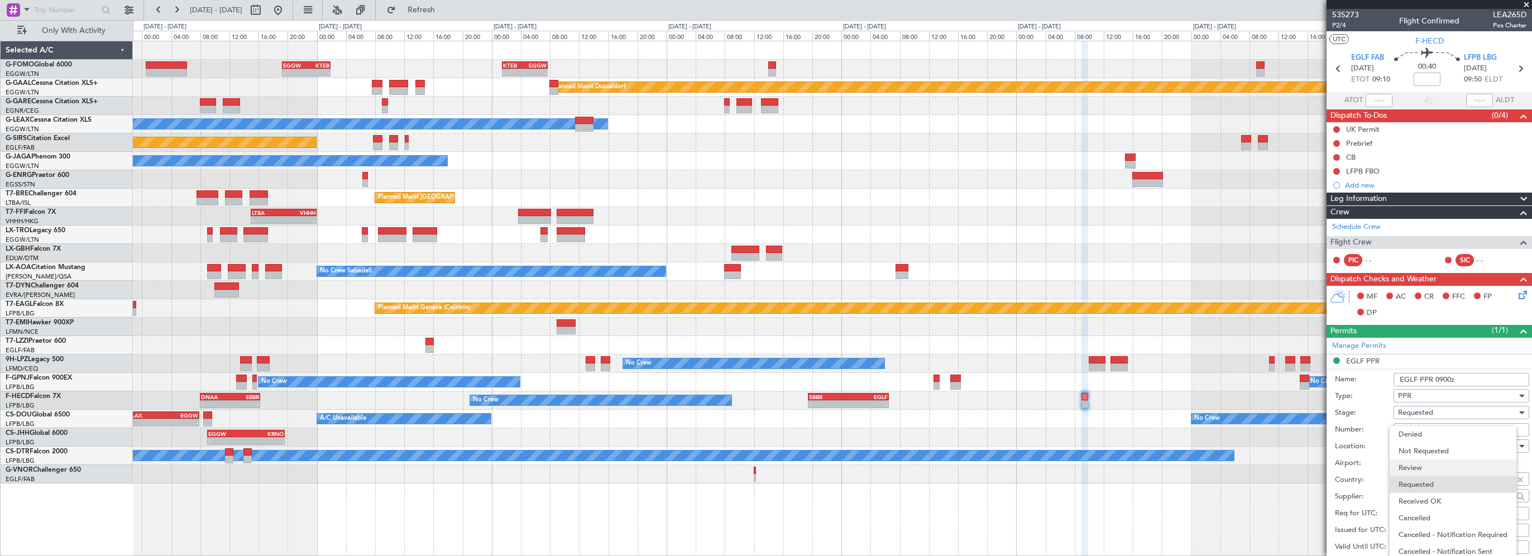
scroll to position [4, 0]
click at [1420, 496] on span "Received OK" at bounding box center [1457, 497] width 117 height 17
click at [1422, 416] on span "Received OK" at bounding box center [1419, 413] width 42 height 10
click at [1416, 443] on span "Not Requested" at bounding box center [1457, 451] width 117 height 17
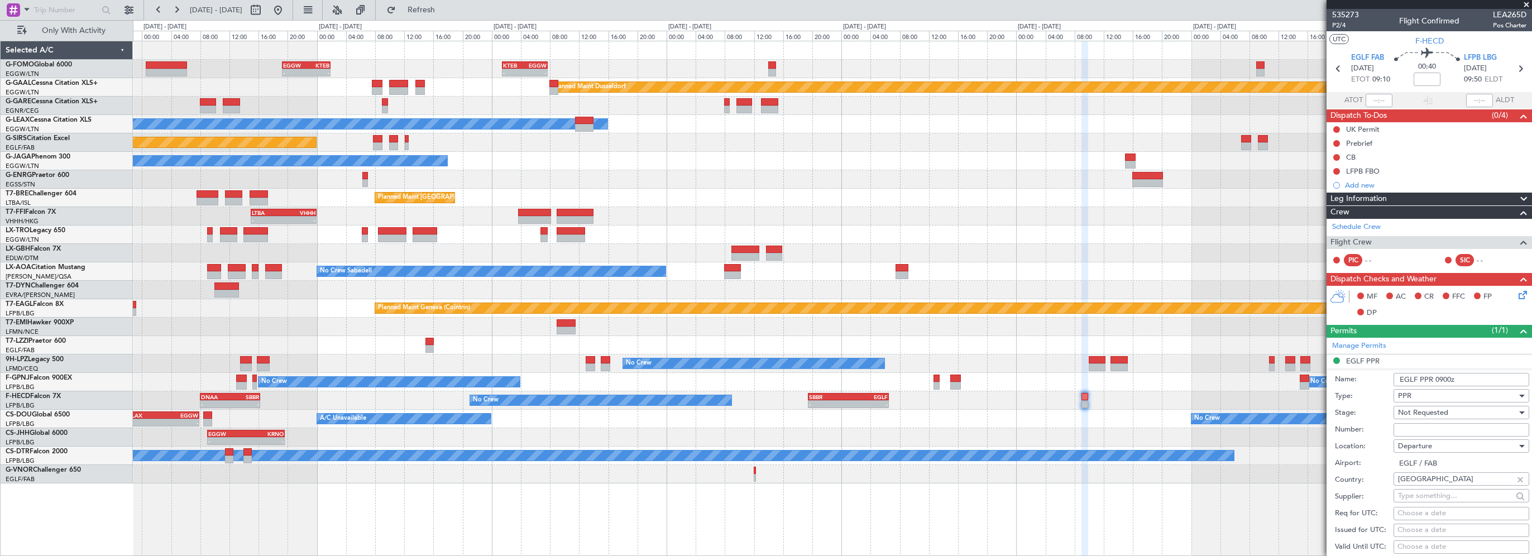
click at [1425, 414] on span "Not Requested" at bounding box center [1423, 413] width 50 height 10
click at [1420, 500] on span "Received OK" at bounding box center [1457, 501] width 117 height 17
click at [1418, 427] on input "Number:" at bounding box center [1462, 429] width 136 height 13
paste input "371169"
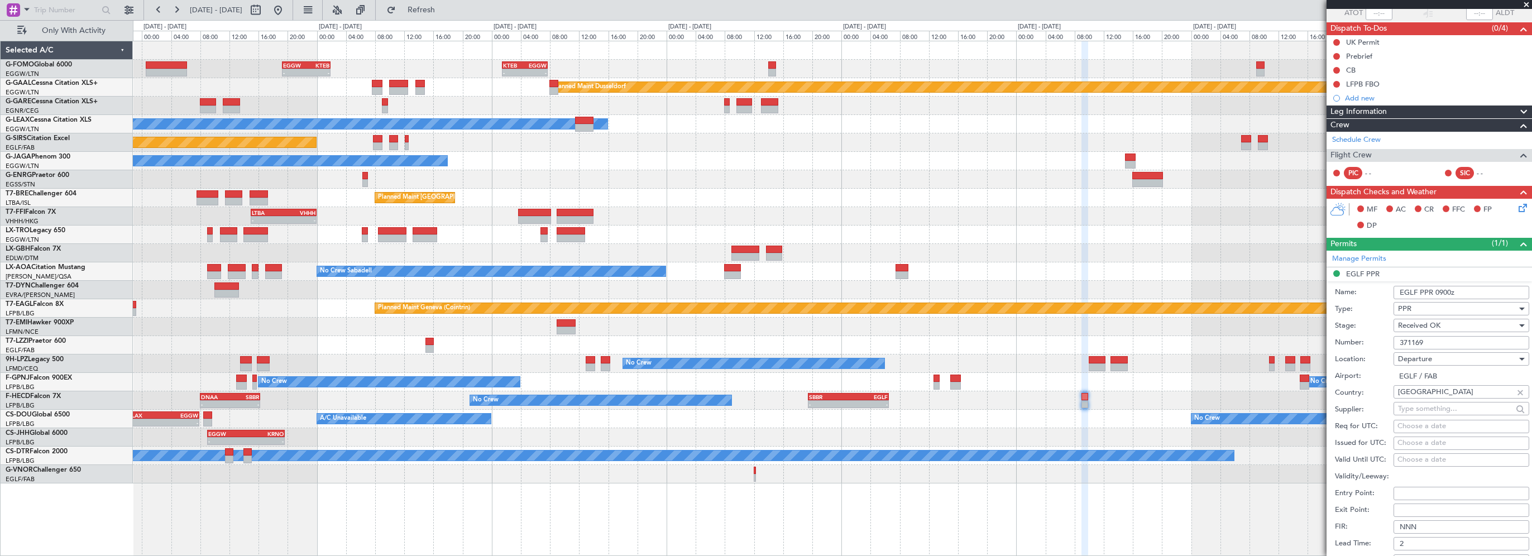
scroll to position [223, 0]
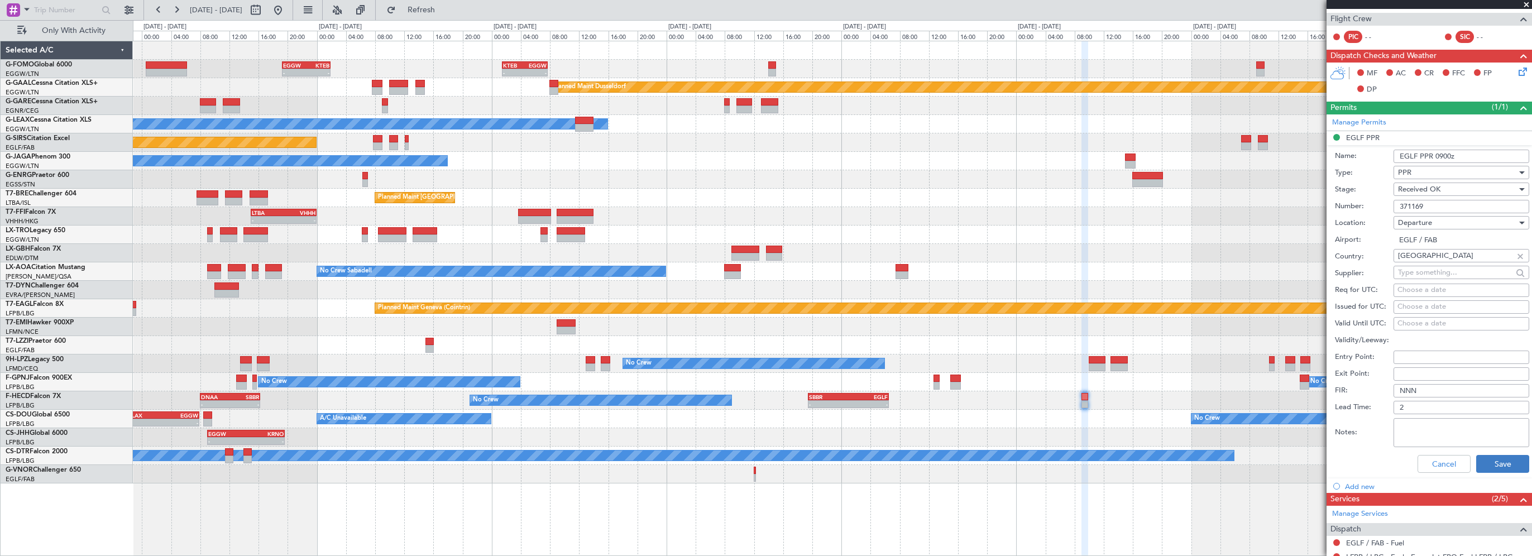
type input "371169"
click at [1486, 466] on button "Save" at bounding box center [1502, 464] width 53 height 18
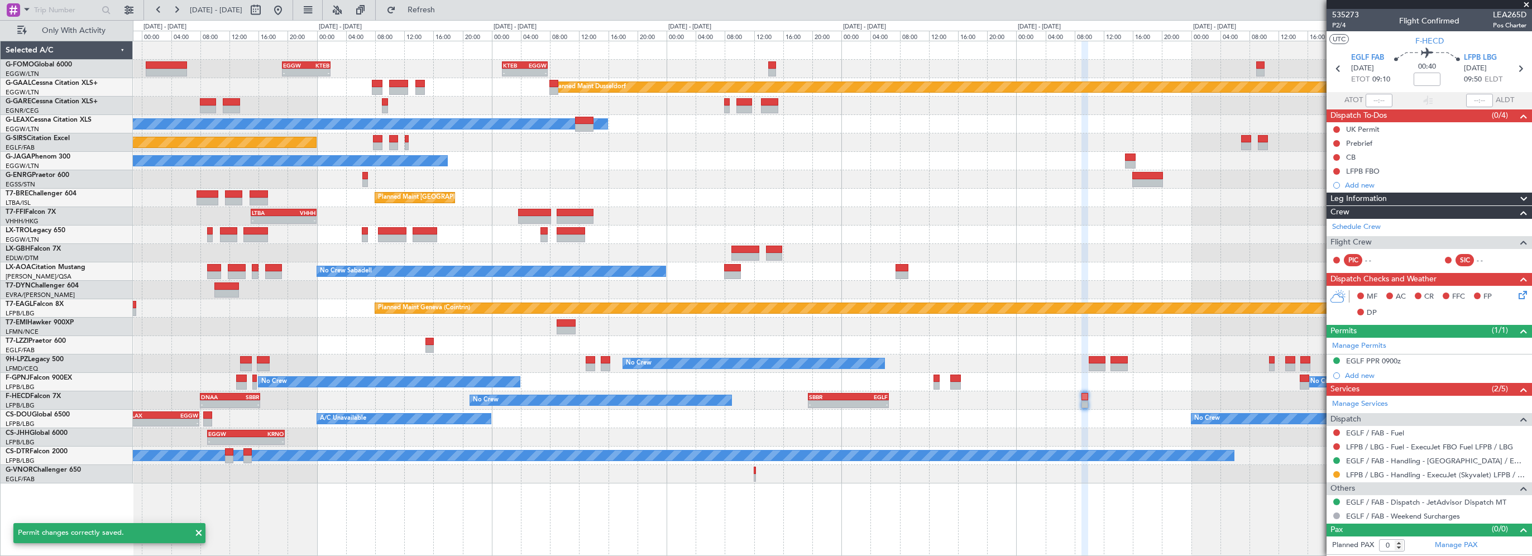
scroll to position [0, 0]
click at [1527, 3] on span at bounding box center [1526, 5] width 11 height 10
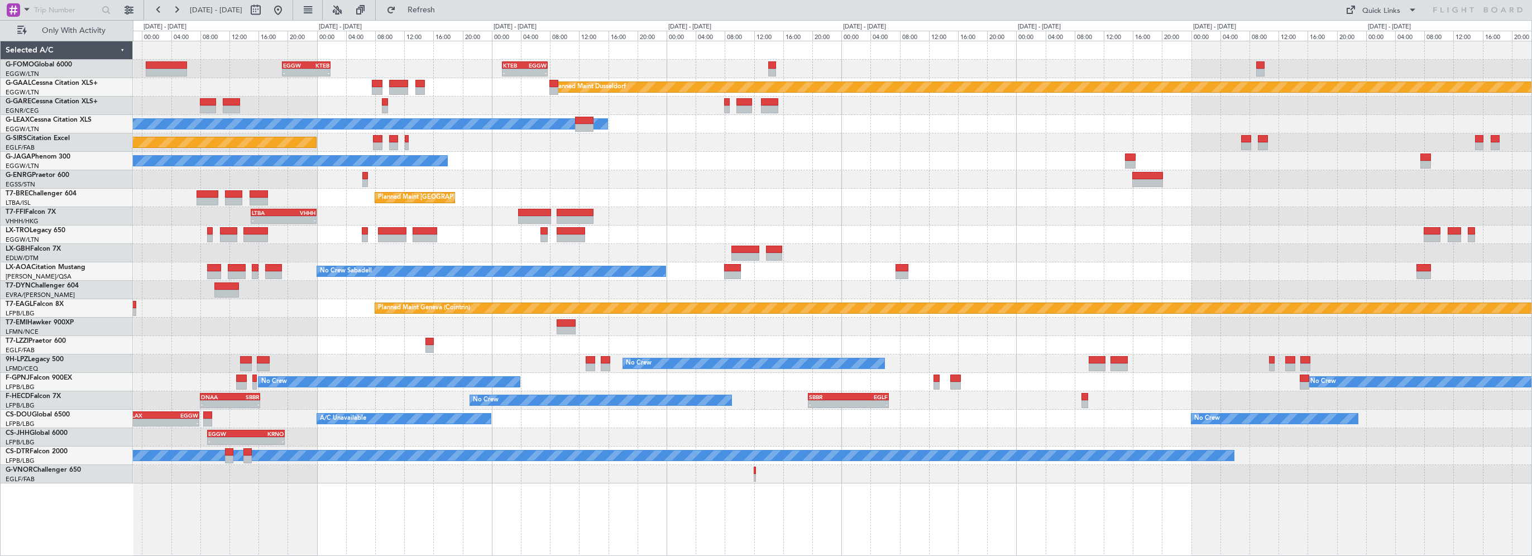
click at [620, 138] on div "Unplanned Maint Oxford ([GEOGRAPHIC_DATA])" at bounding box center [832, 142] width 1399 height 18
